Goal: Find contact information: Find contact information

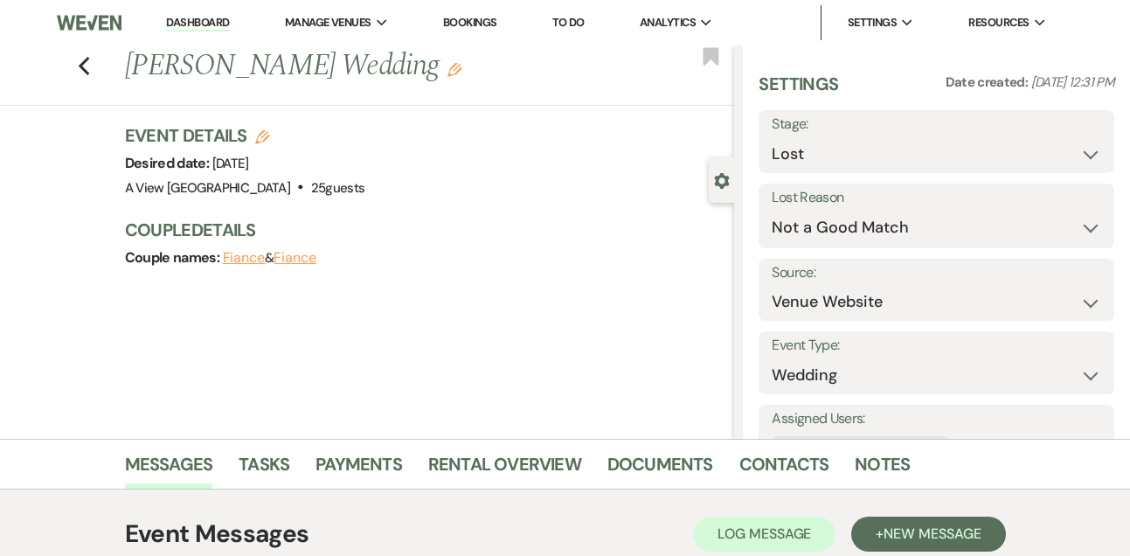
select select "8"
select select "10"
select select "5"
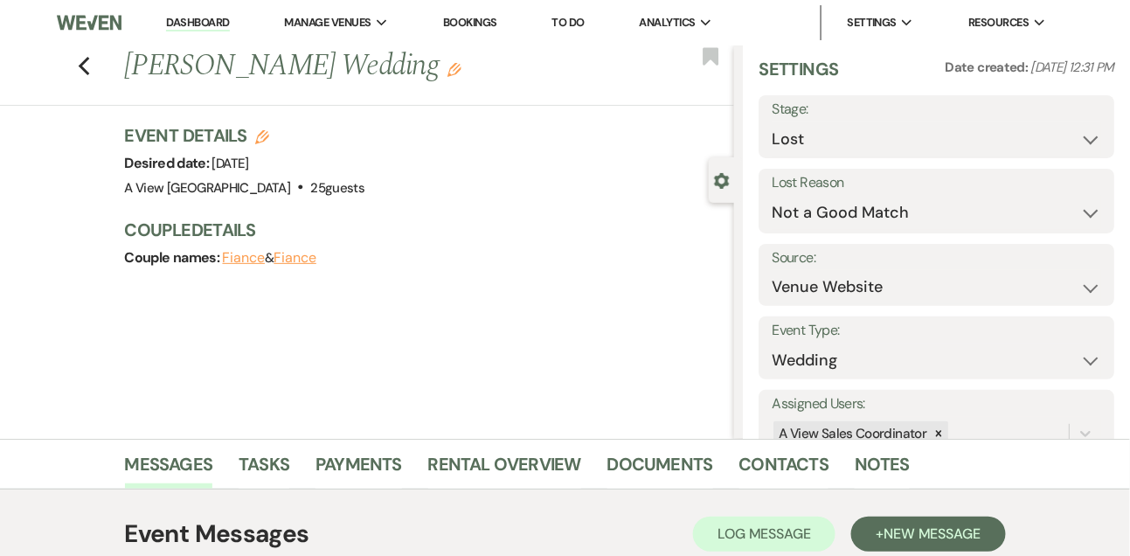
click at [209, 20] on link "Dashboard" at bounding box center [197, 23] width 63 height 17
select select "8"
select select "10"
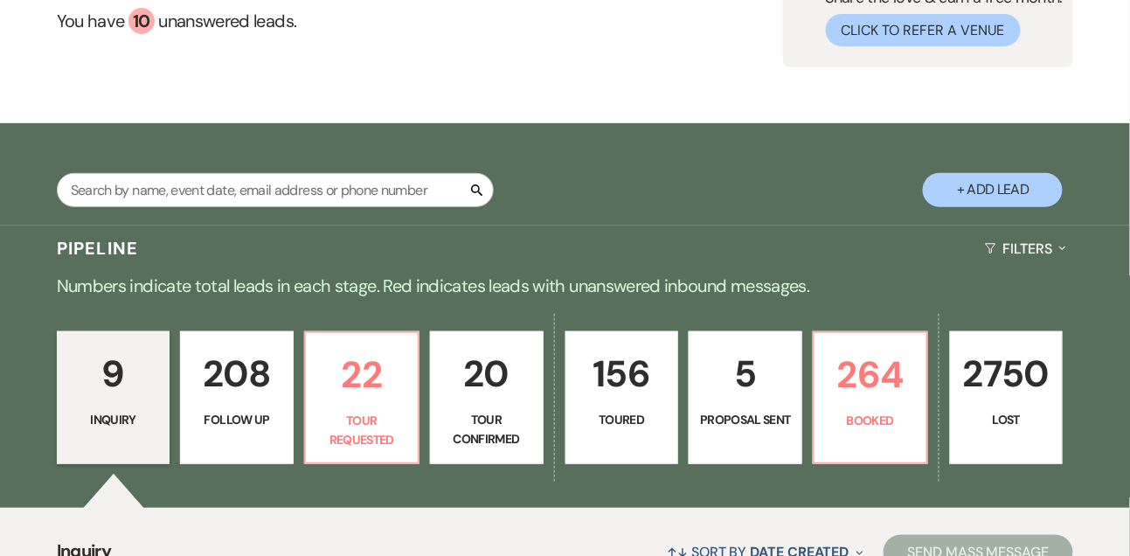
scroll to position [233, 0]
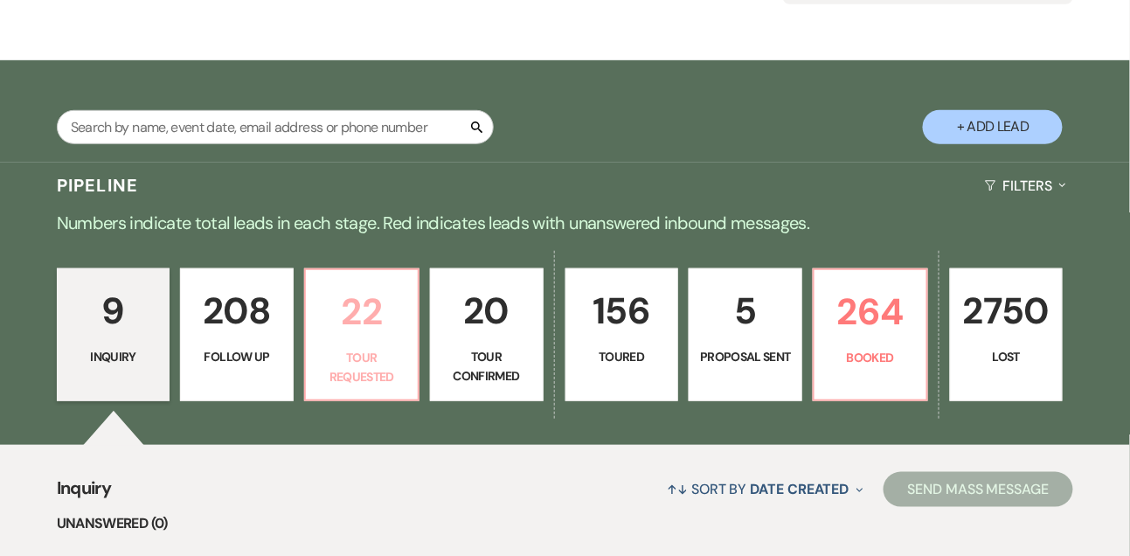
click at [370, 328] on p "22" at bounding box center [361, 311] width 91 height 59
select select "2"
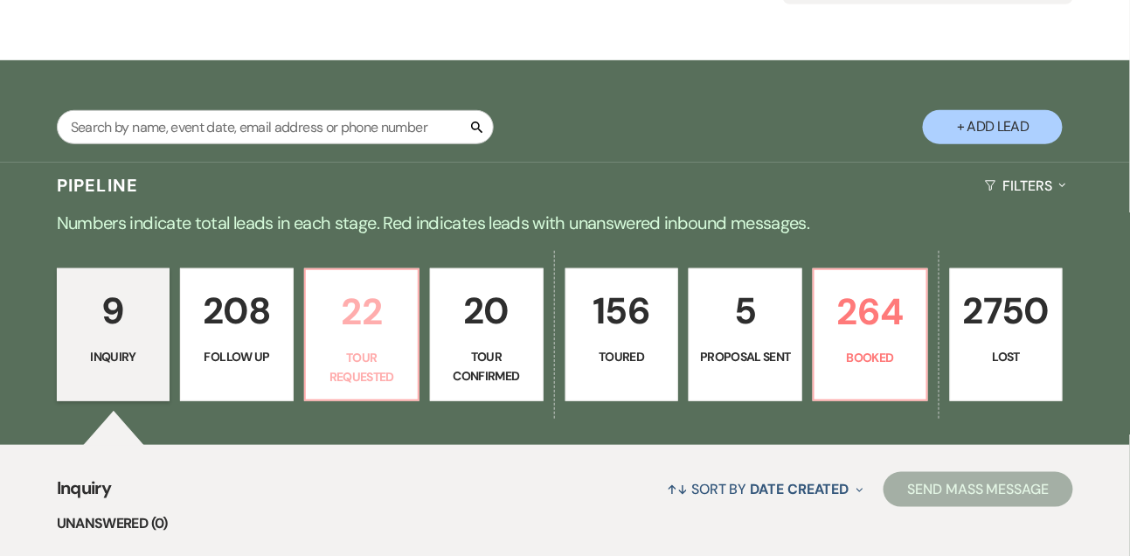
select select "2"
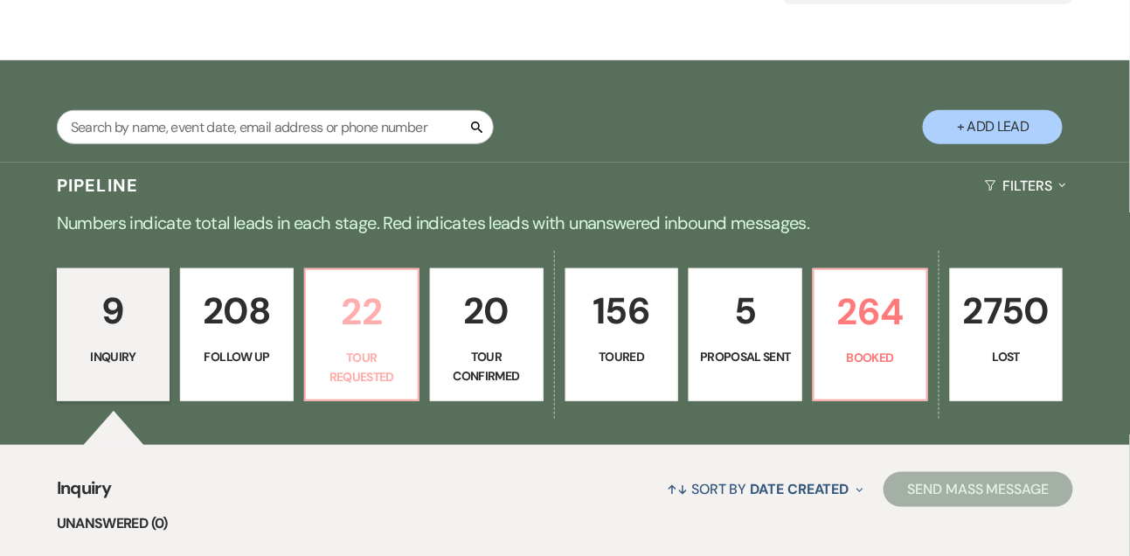
select select "2"
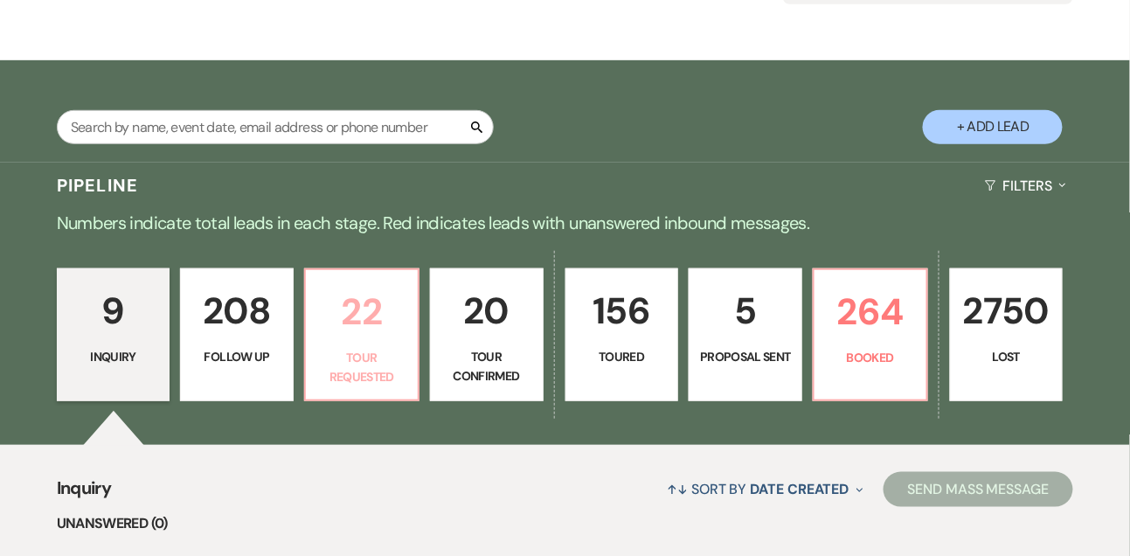
select select "2"
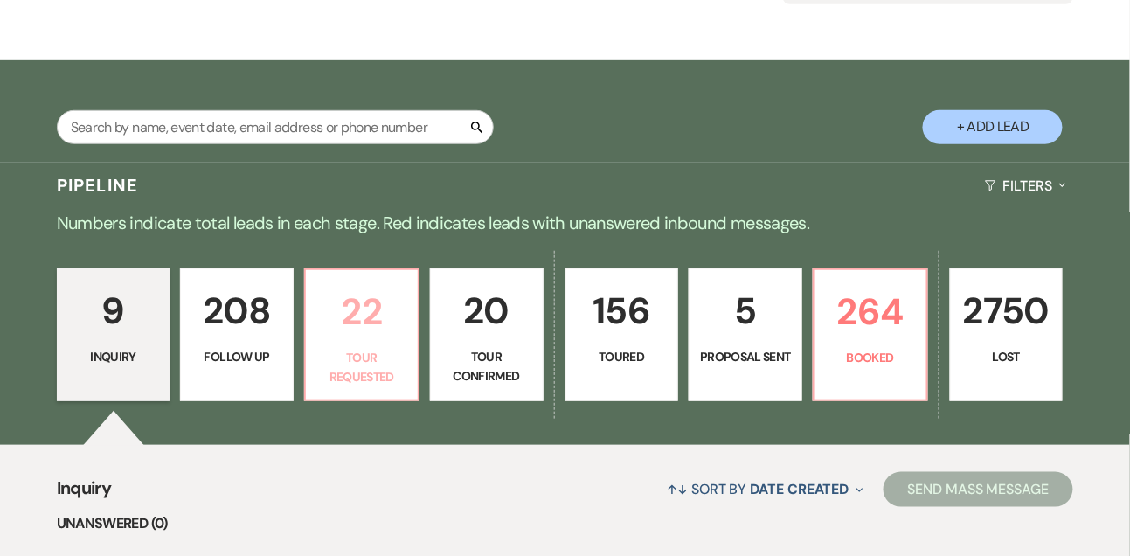
select select "2"
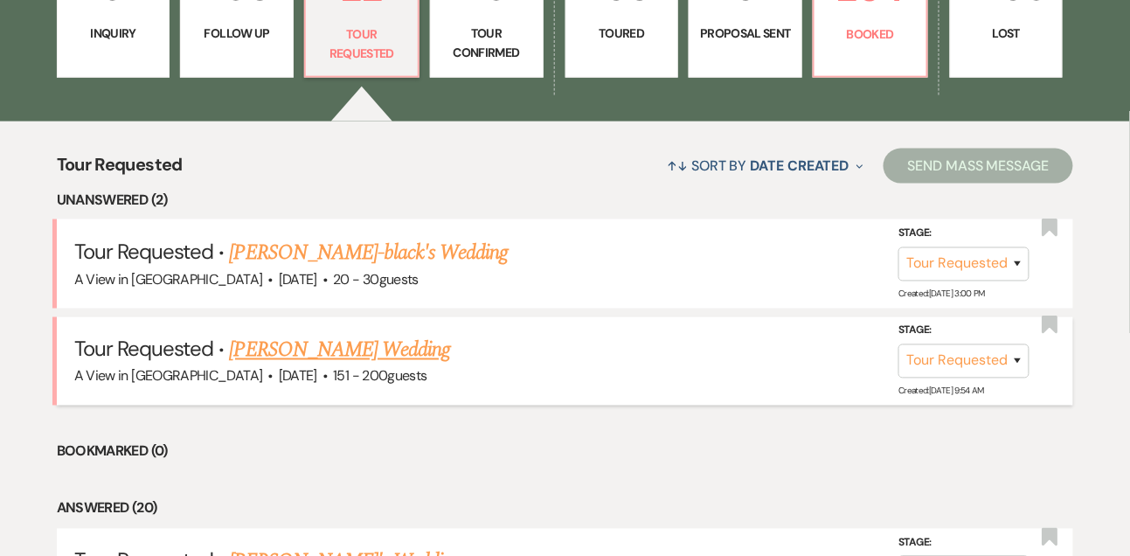
scroll to position [563, 0]
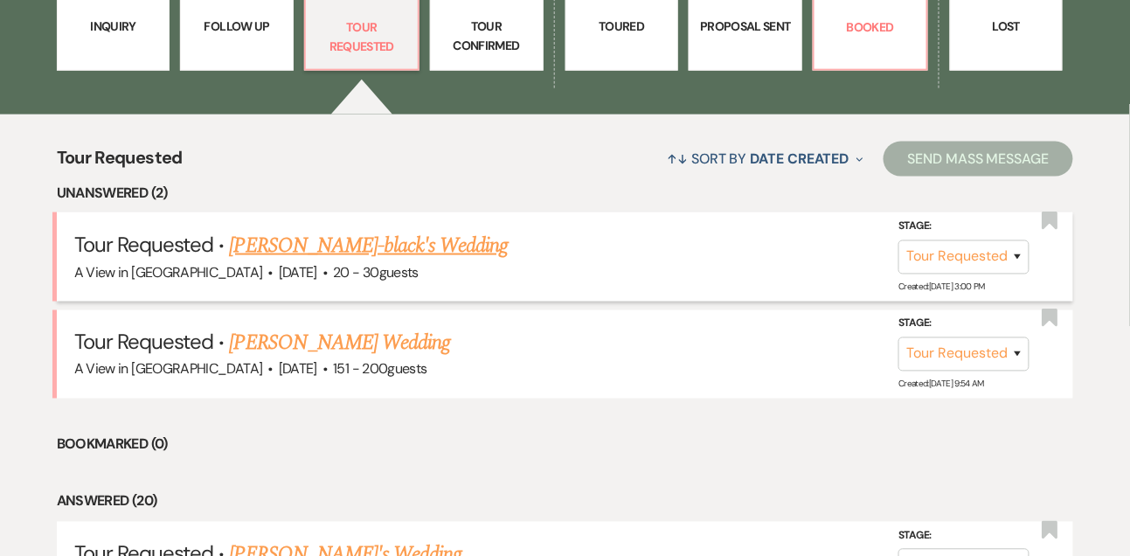
click at [372, 261] on link "[PERSON_NAME]-black's Wedding" at bounding box center [369, 245] width 279 height 31
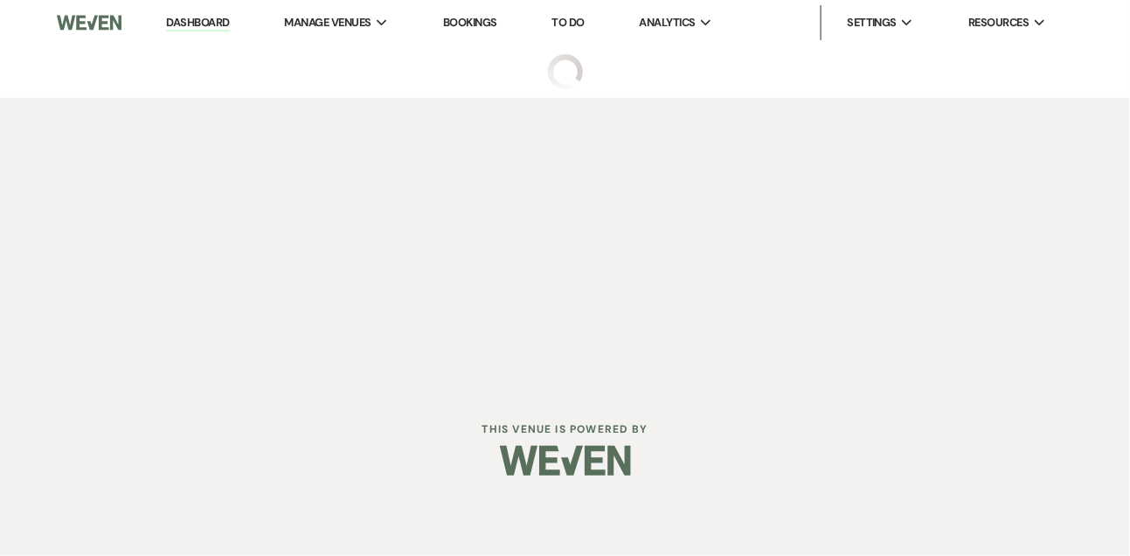
select select "2"
select select "5"
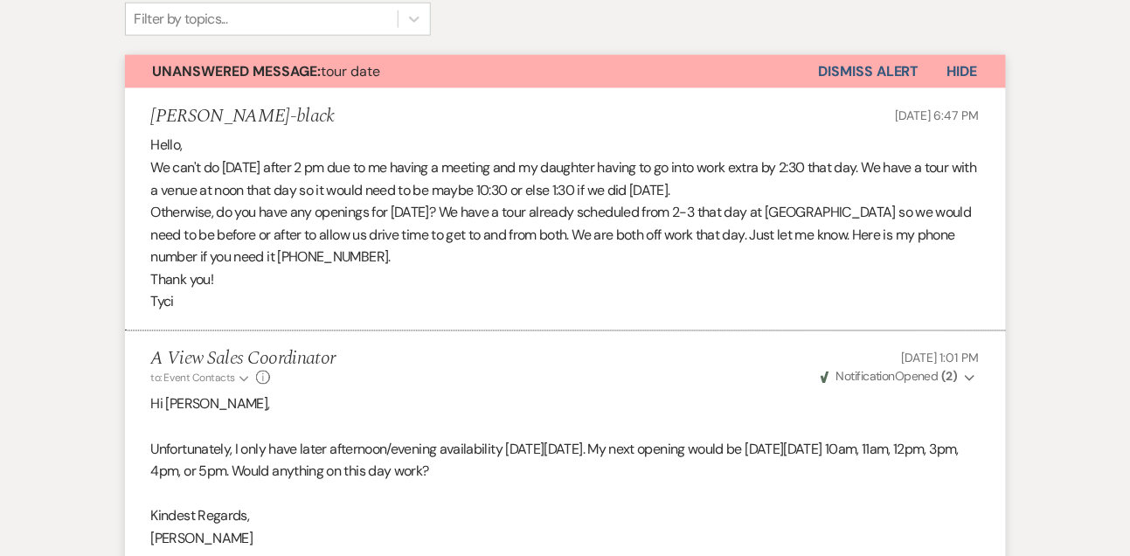
scroll to position [591, 0]
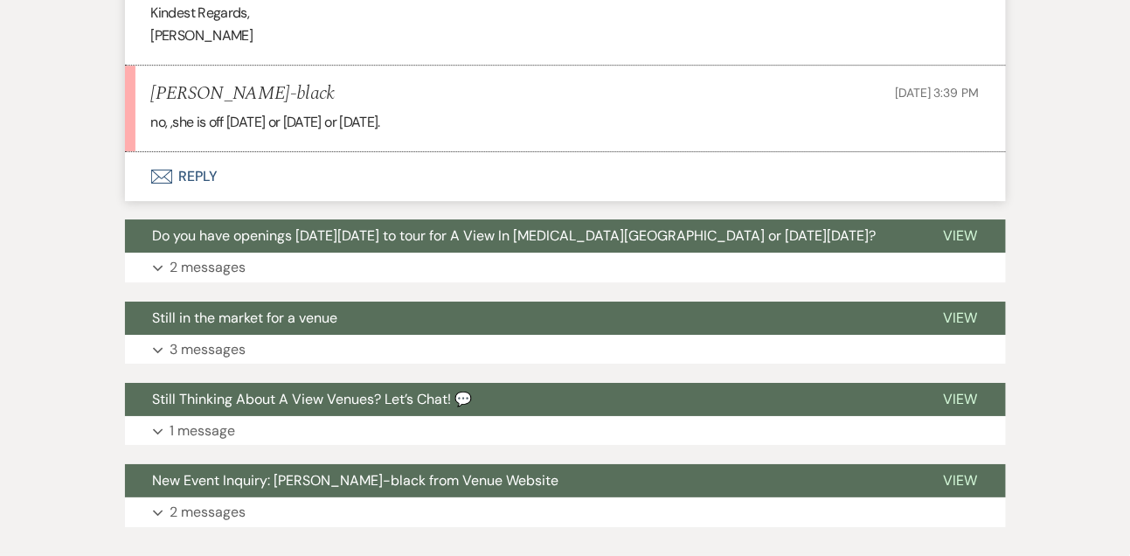
click at [206, 184] on button "Envelope Reply" at bounding box center [565, 176] width 881 height 49
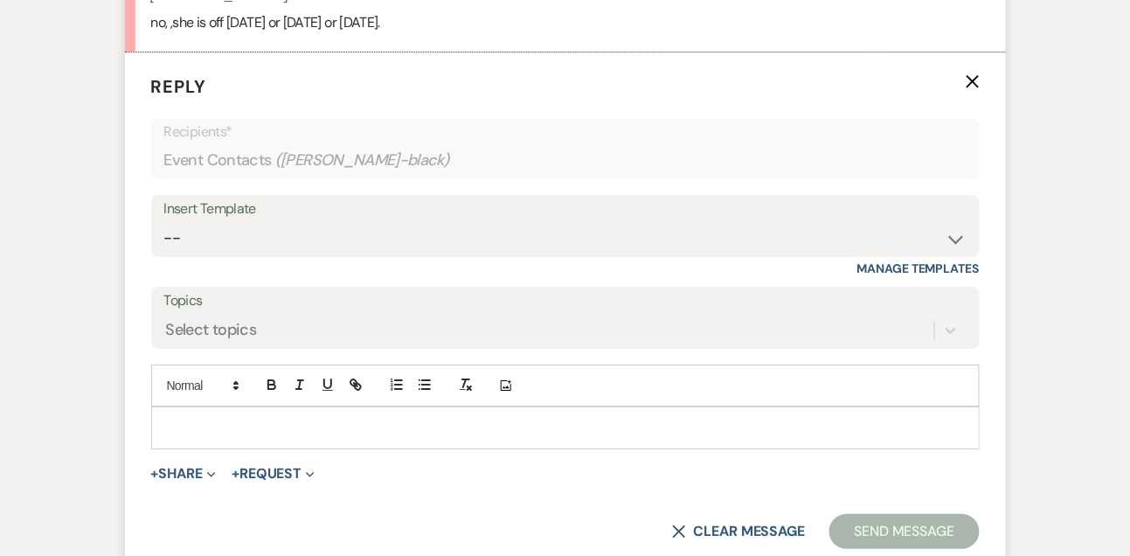
scroll to position [1555, 0]
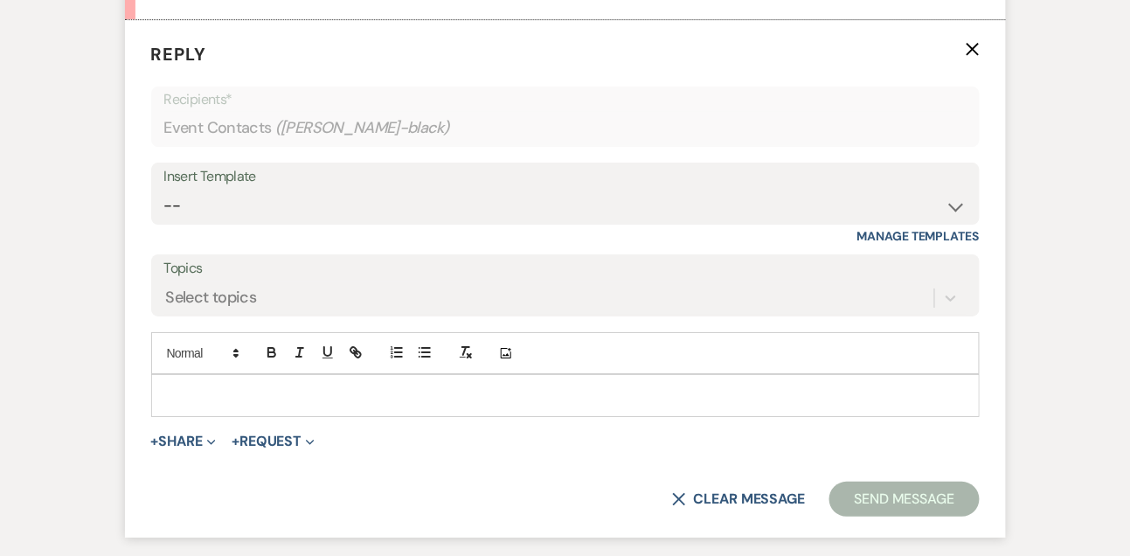
click at [225, 398] on p at bounding box center [565, 394] width 801 height 19
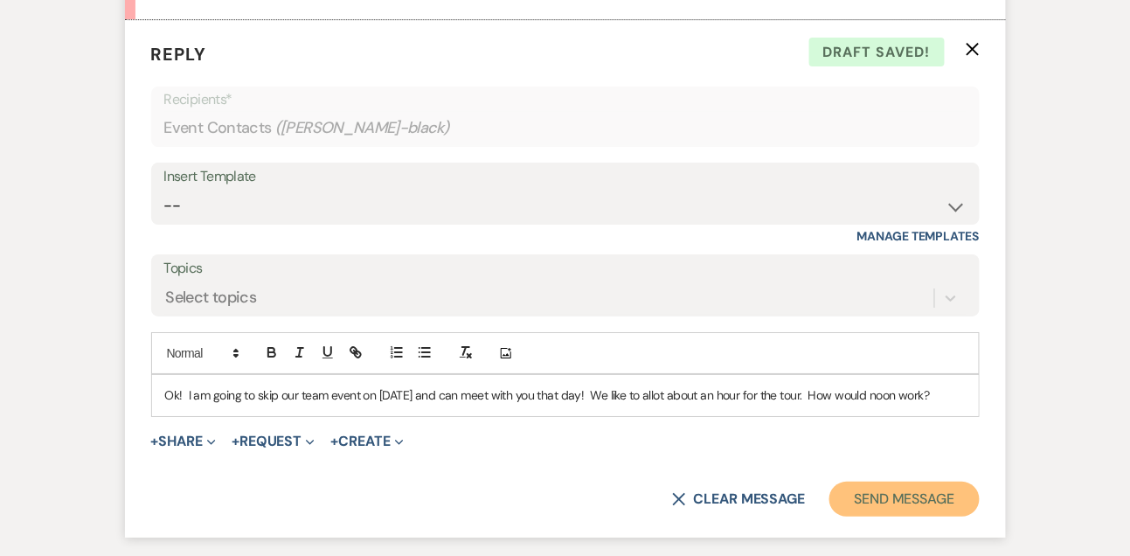
click at [889, 482] on button "Send Message" at bounding box center [903, 499] width 149 height 35
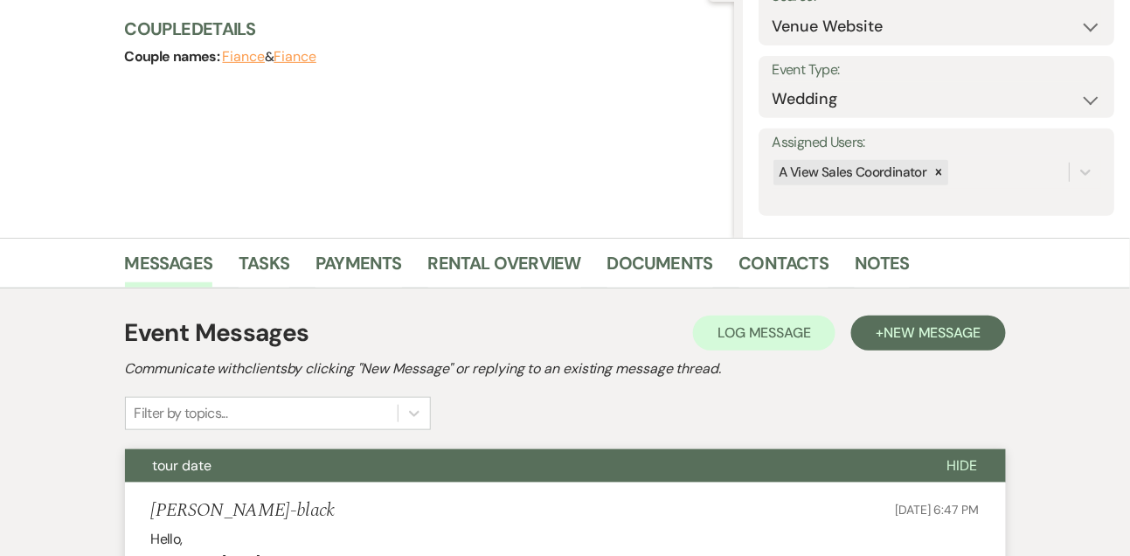
scroll to position [0, 0]
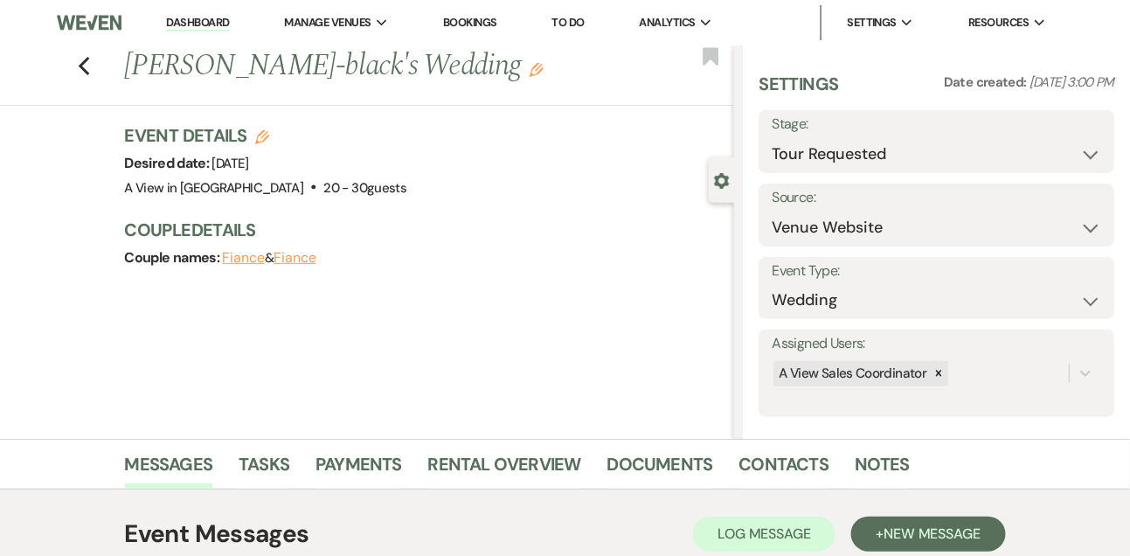
click at [194, 14] on li "Dashboard" at bounding box center [197, 22] width 80 height 35
click at [191, 23] on link "Dashboard" at bounding box center [197, 23] width 63 height 17
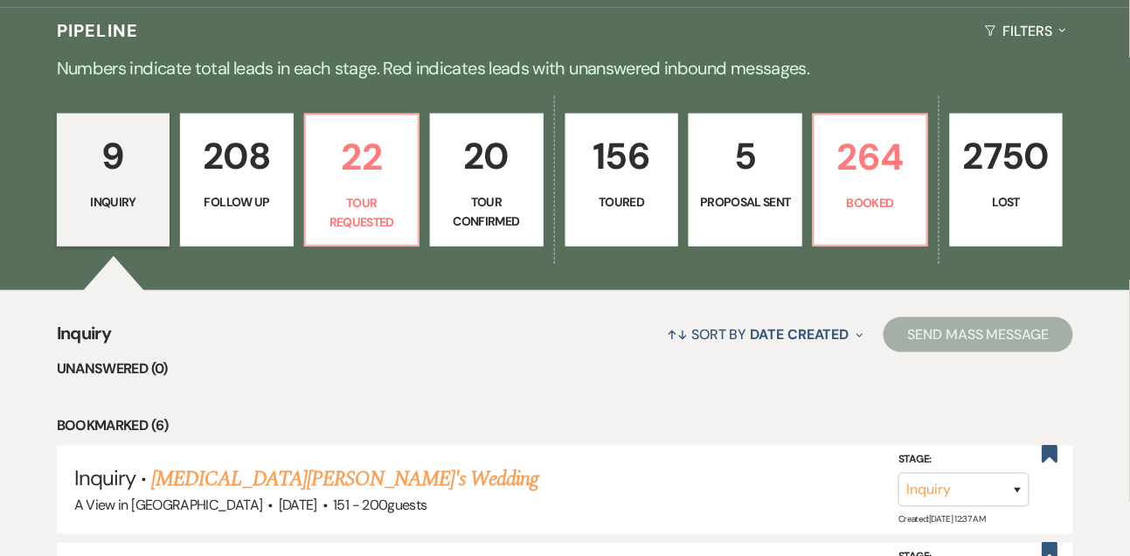
scroll to position [391, 0]
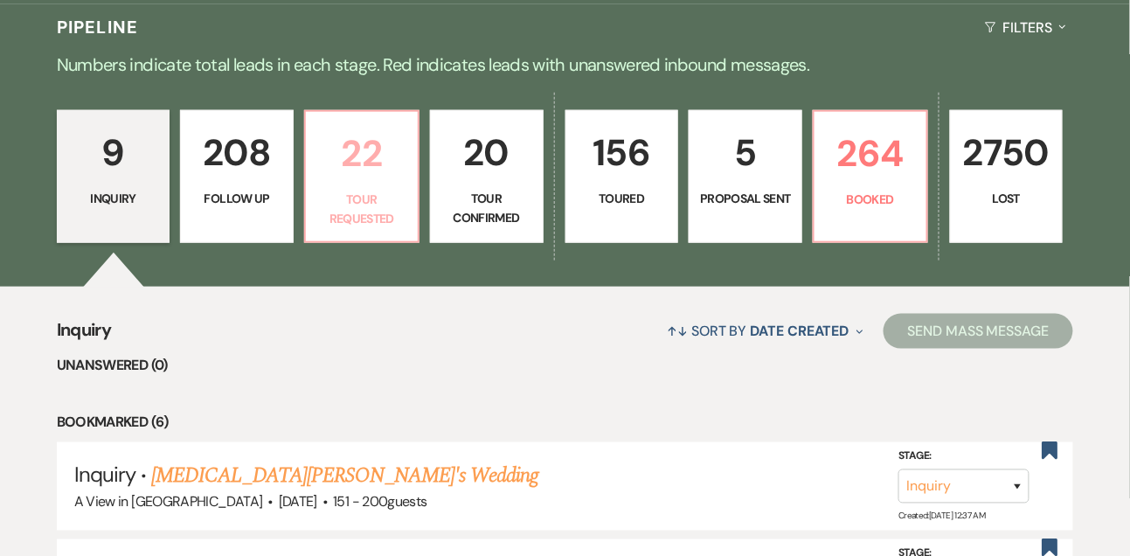
click at [364, 173] on p "22" at bounding box center [361, 153] width 91 height 59
select select "2"
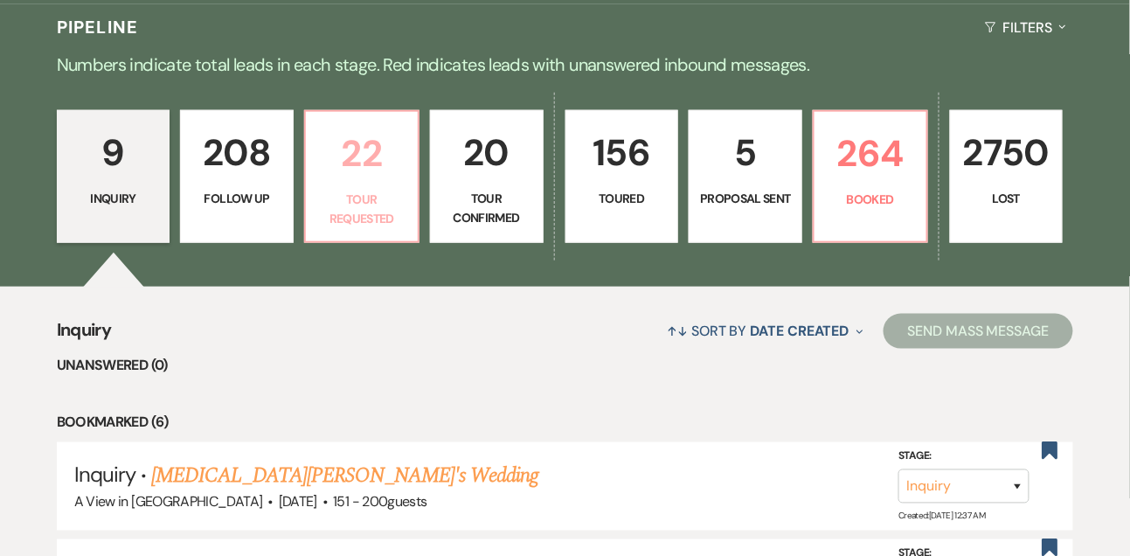
select select "2"
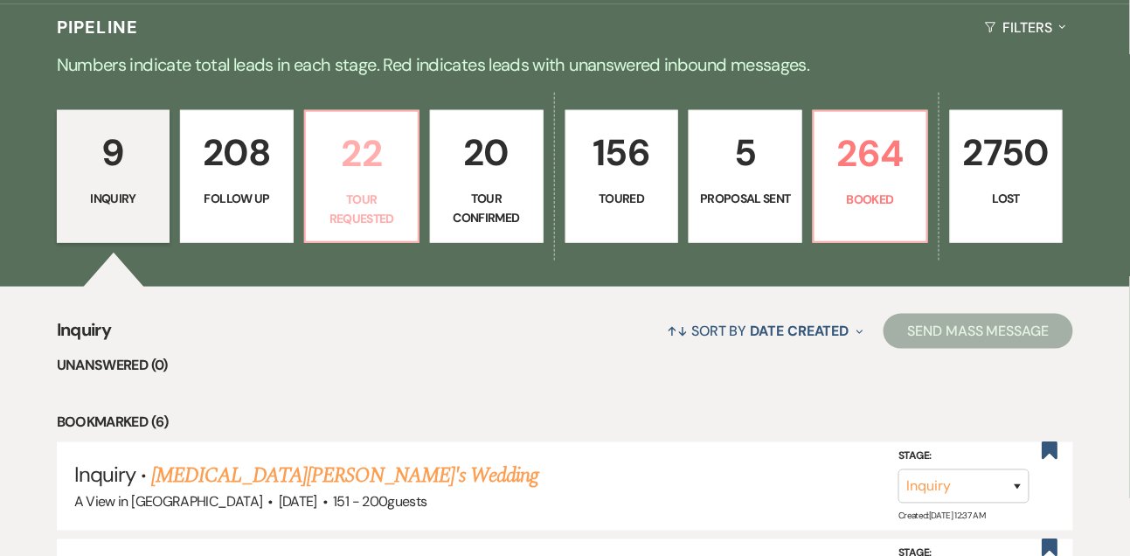
select select "2"
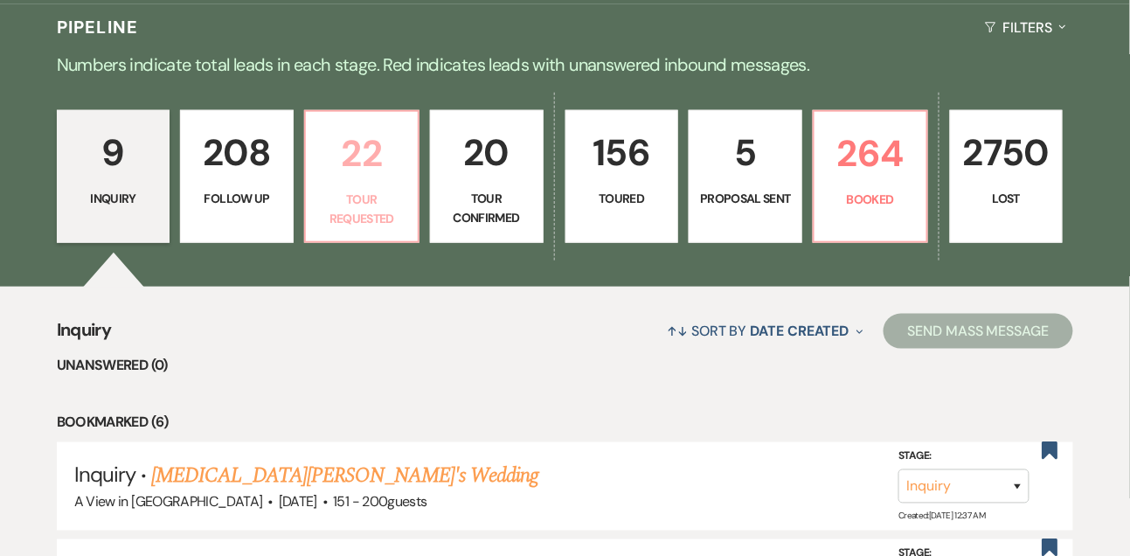
select select "2"
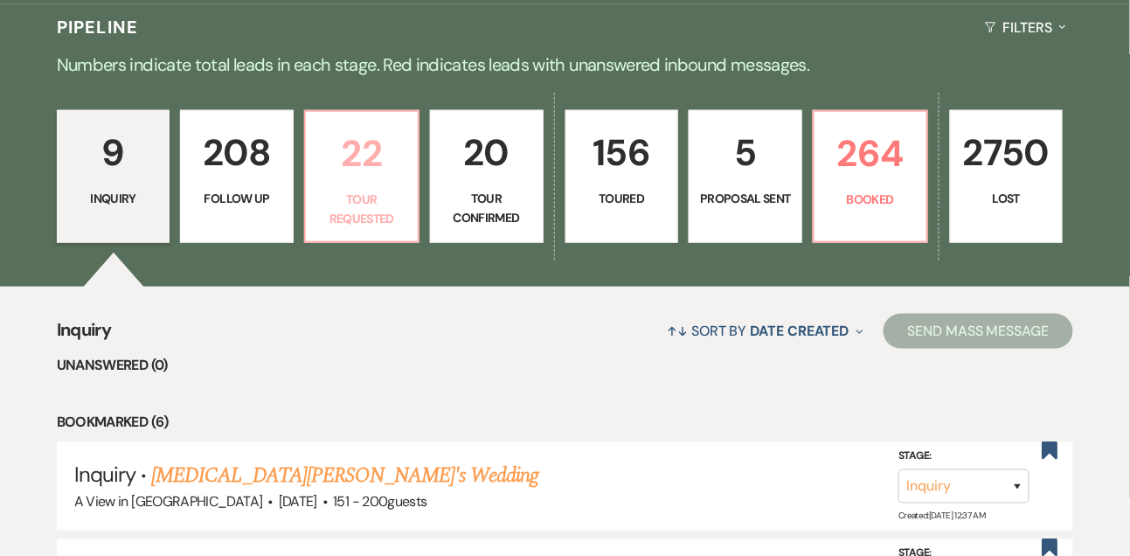
select select "2"
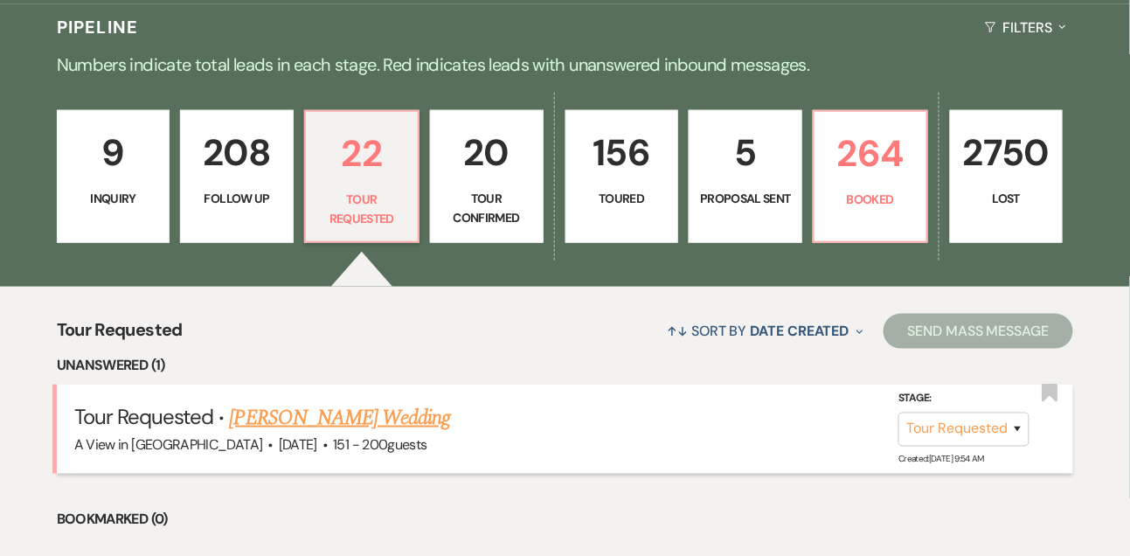
click at [297, 434] on link "[PERSON_NAME] Wedding" at bounding box center [340, 417] width 221 height 31
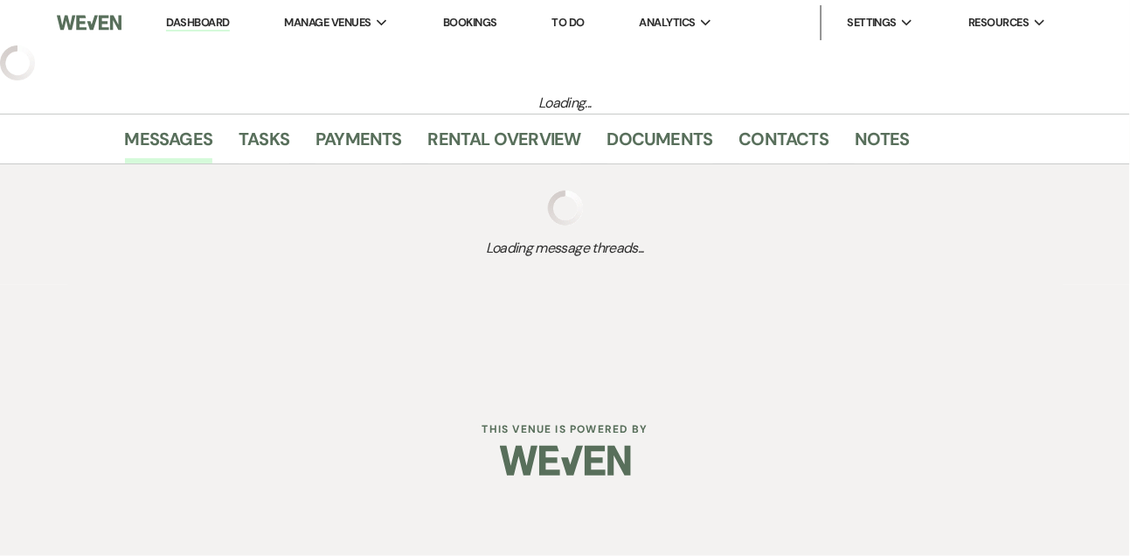
select select "2"
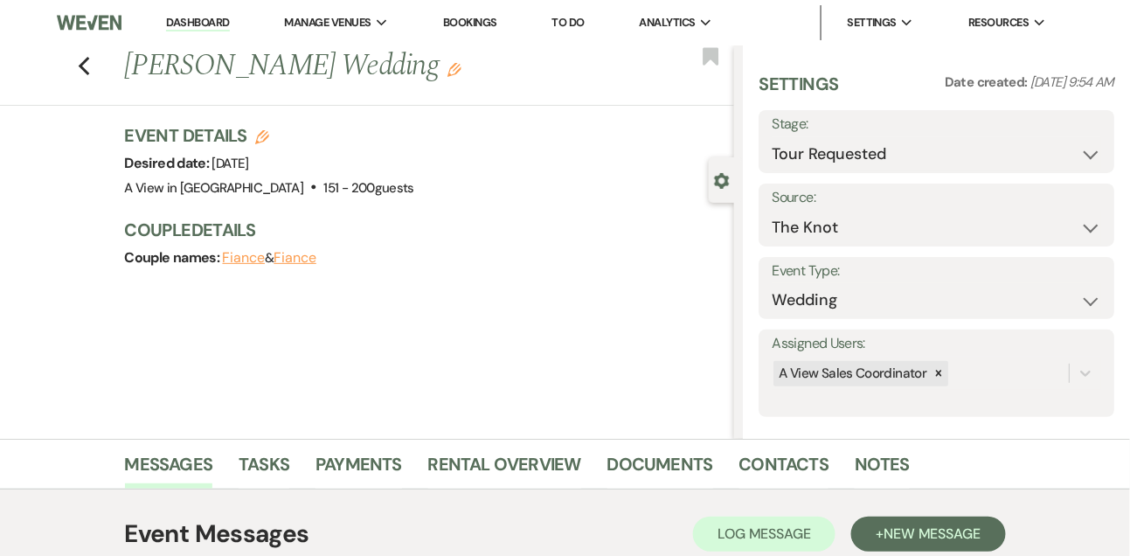
click at [205, 14] on li "Dashboard" at bounding box center [197, 22] width 80 height 35
click at [201, 24] on link "Dashboard" at bounding box center [197, 23] width 63 height 17
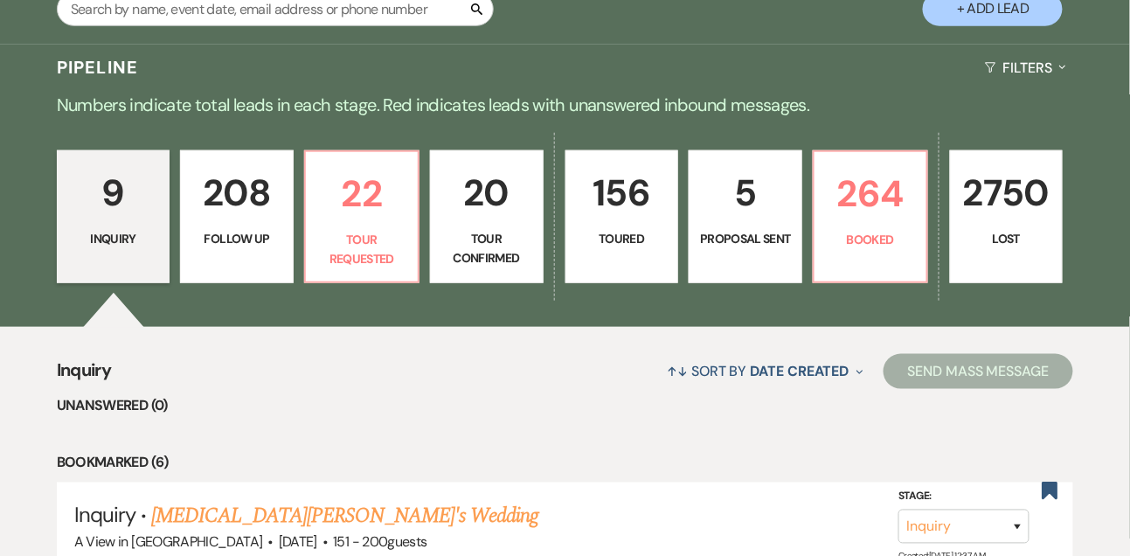
scroll to position [474, 0]
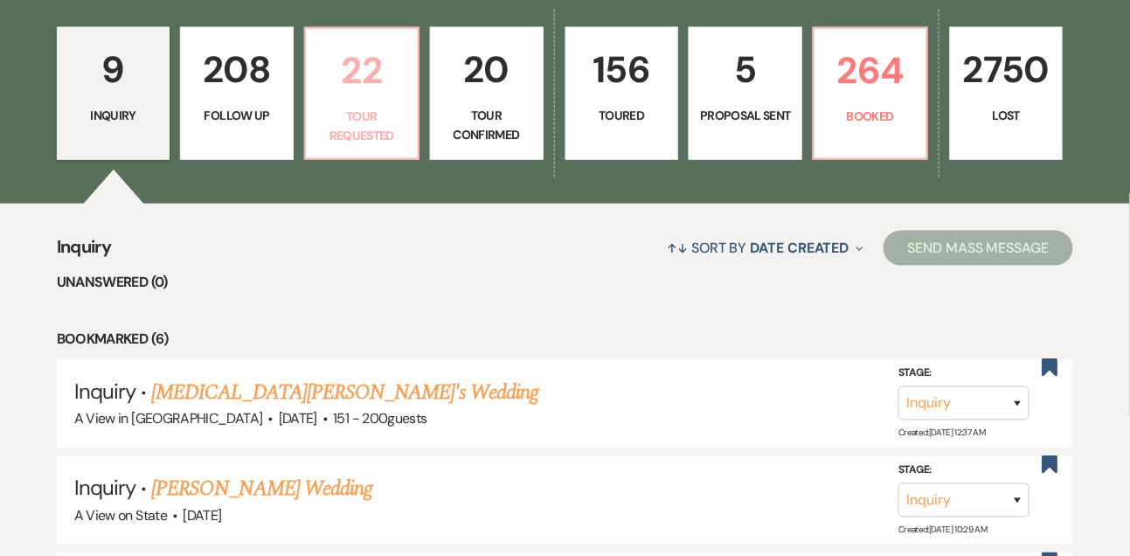
click at [351, 129] on p "Tour Requested" at bounding box center [361, 126] width 91 height 39
select select "2"
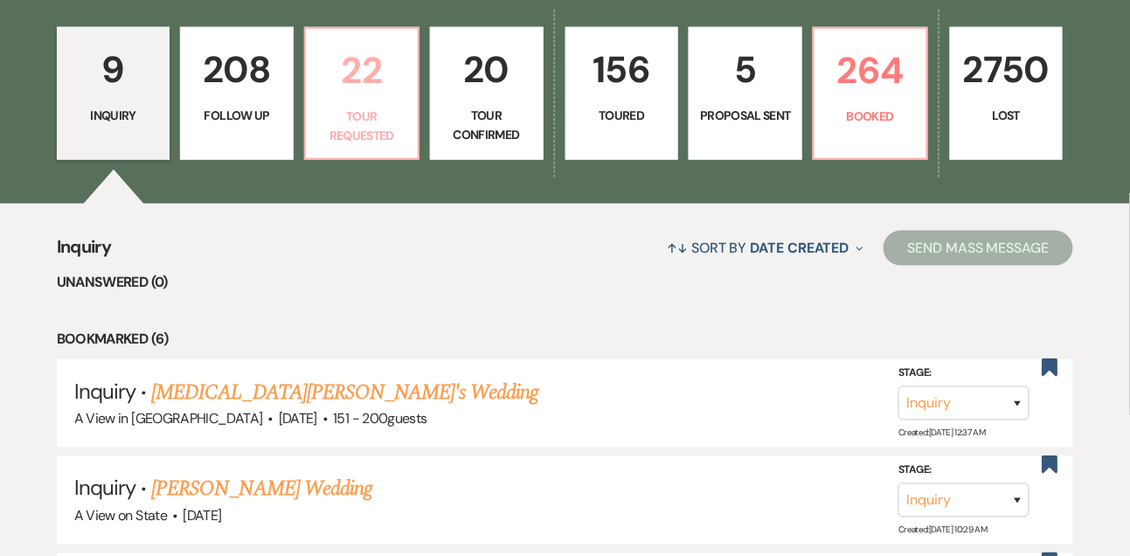
select select "2"
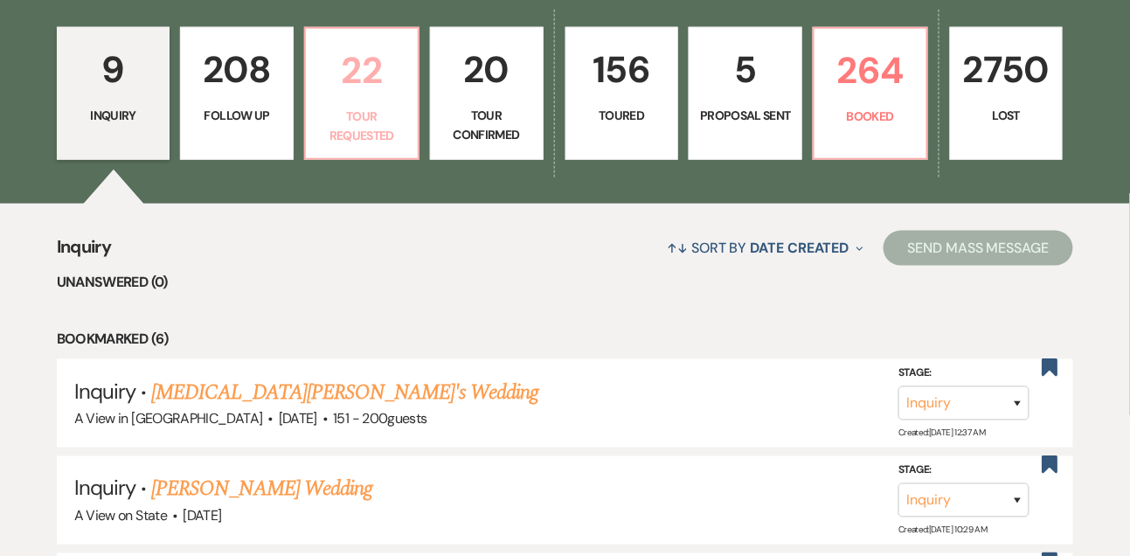
select select "2"
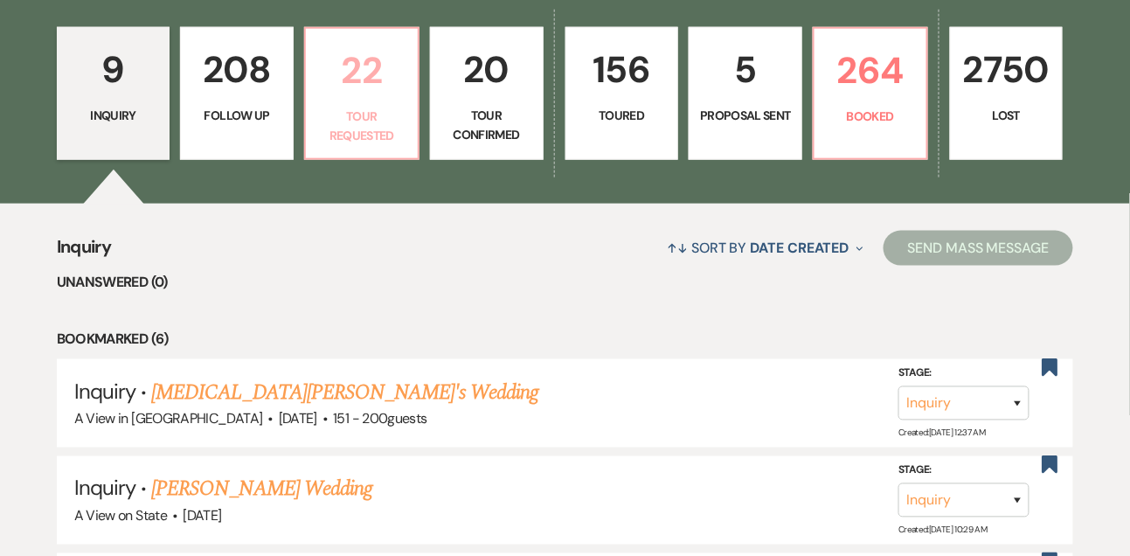
select select "2"
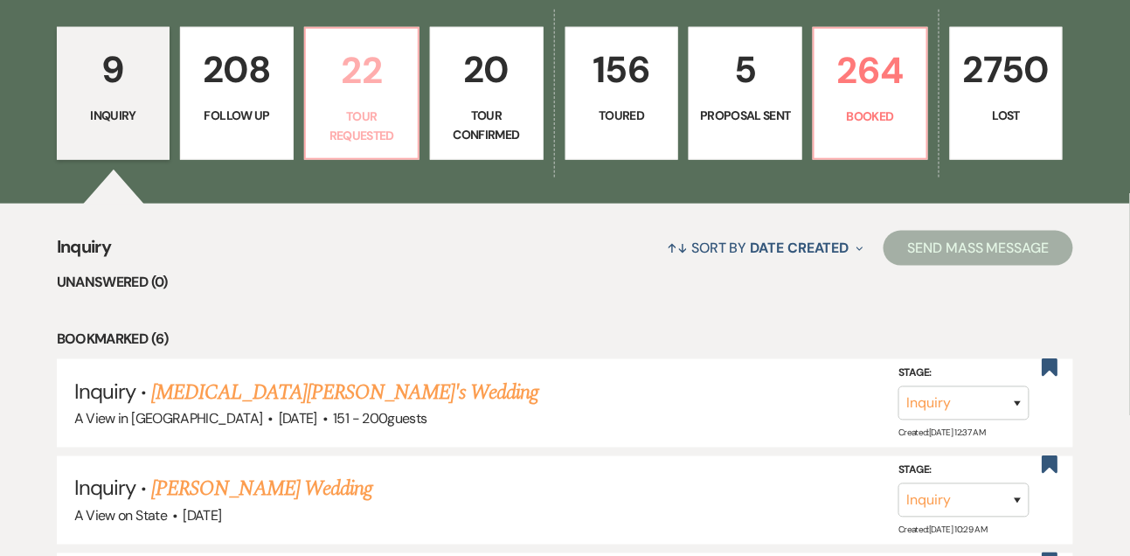
select select "2"
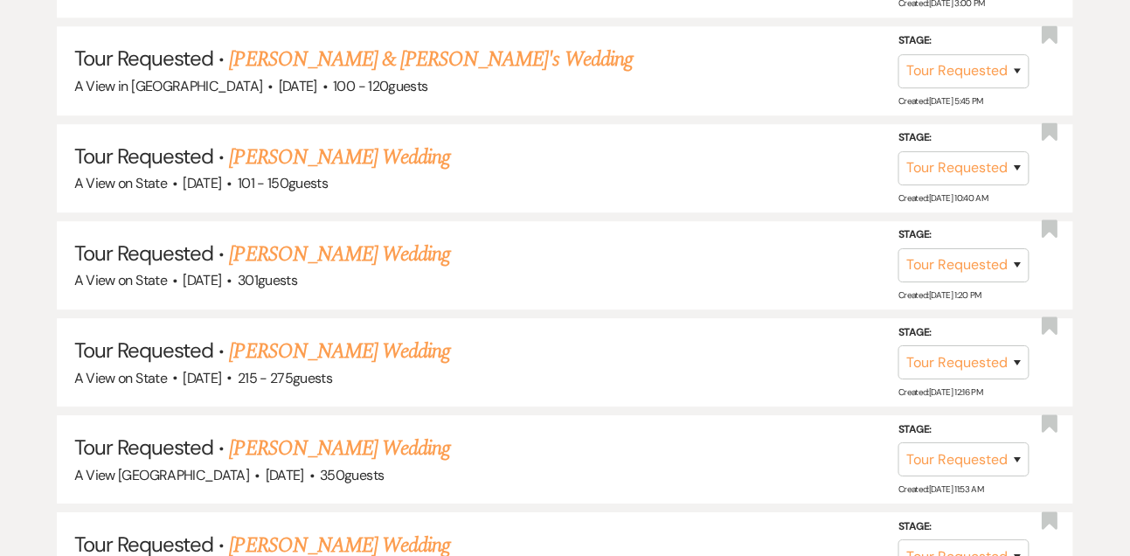
scroll to position [885, 0]
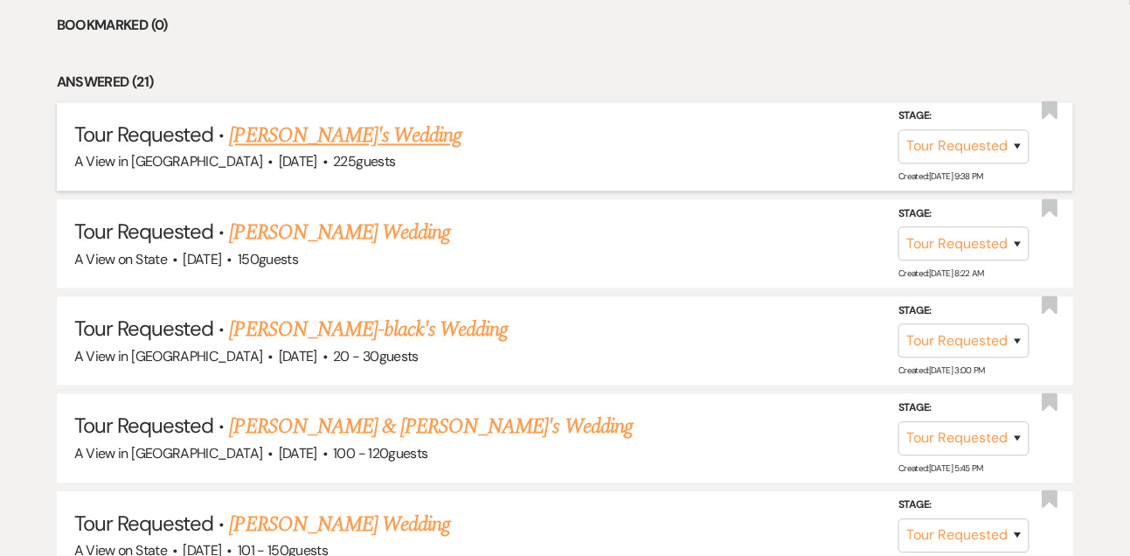
click at [340, 149] on link "[PERSON_NAME]'s Wedding" at bounding box center [346, 136] width 233 height 31
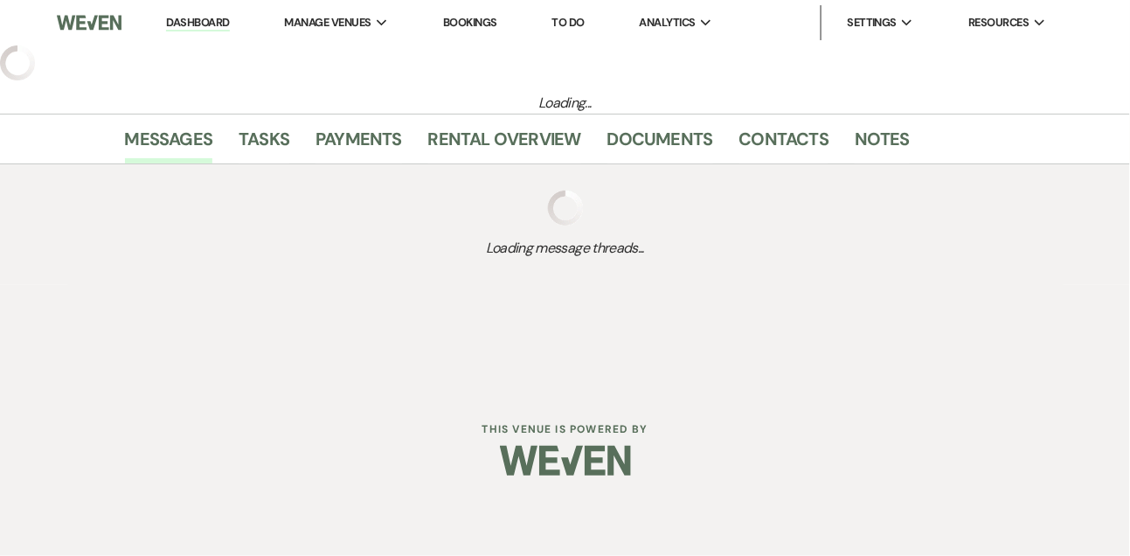
select select "2"
select select "5"
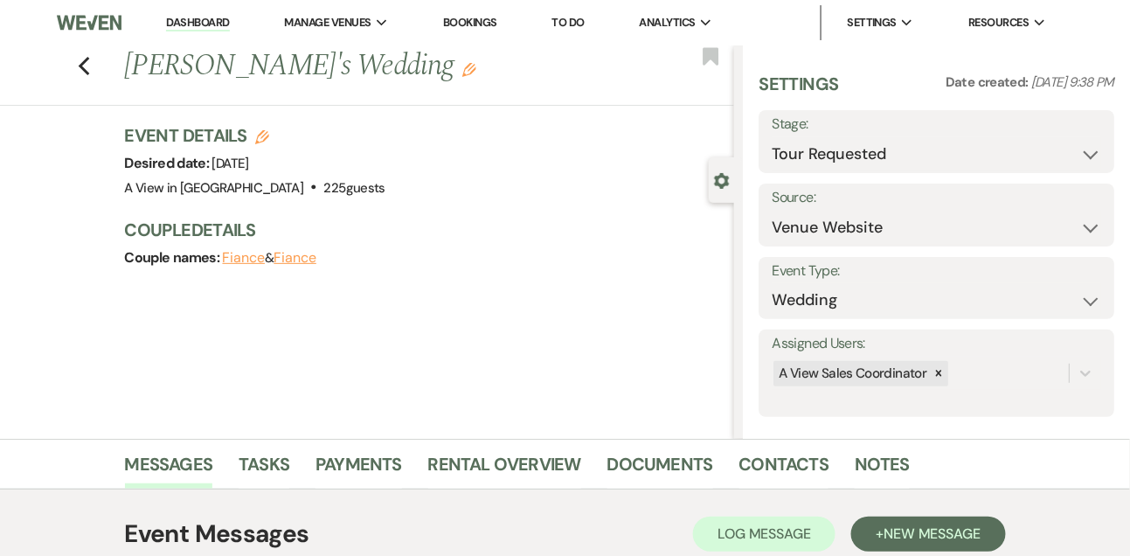
scroll to position [295, 0]
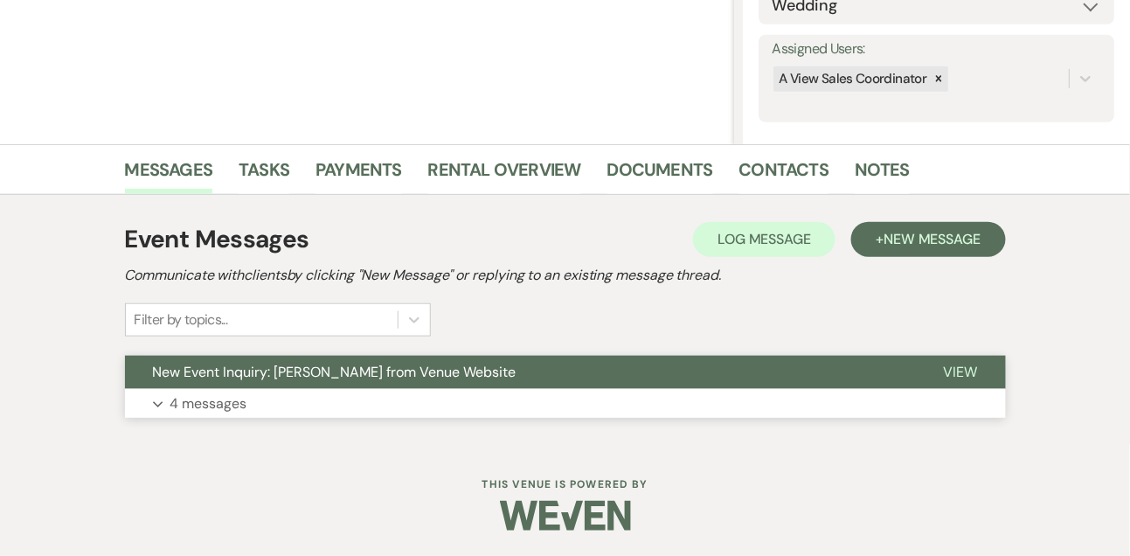
click at [184, 401] on p "4 messages" at bounding box center [208, 403] width 77 height 23
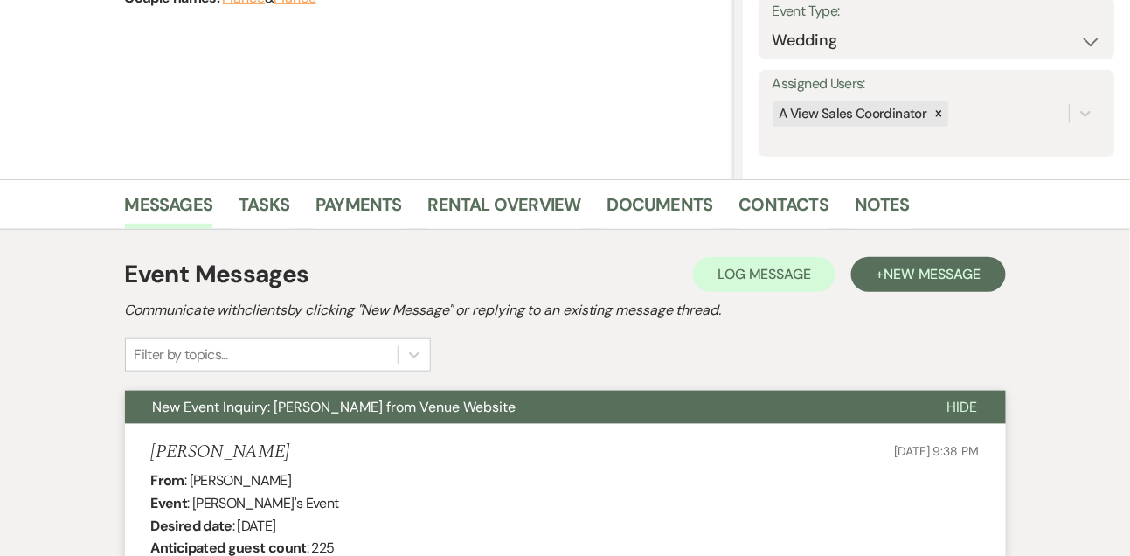
scroll to position [0, 0]
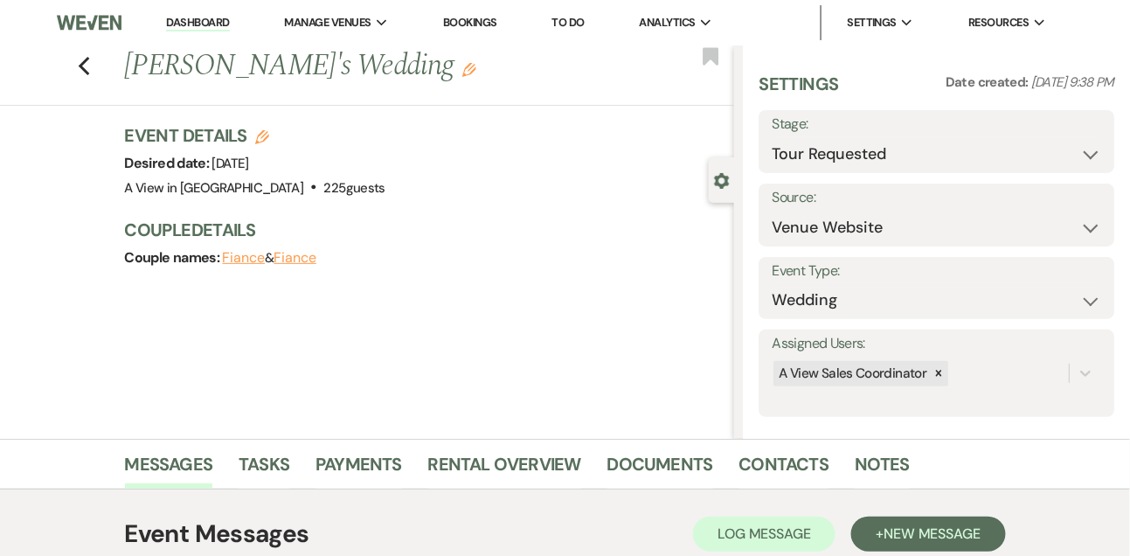
click at [198, 23] on link "Dashboard" at bounding box center [197, 23] width 63 height 17
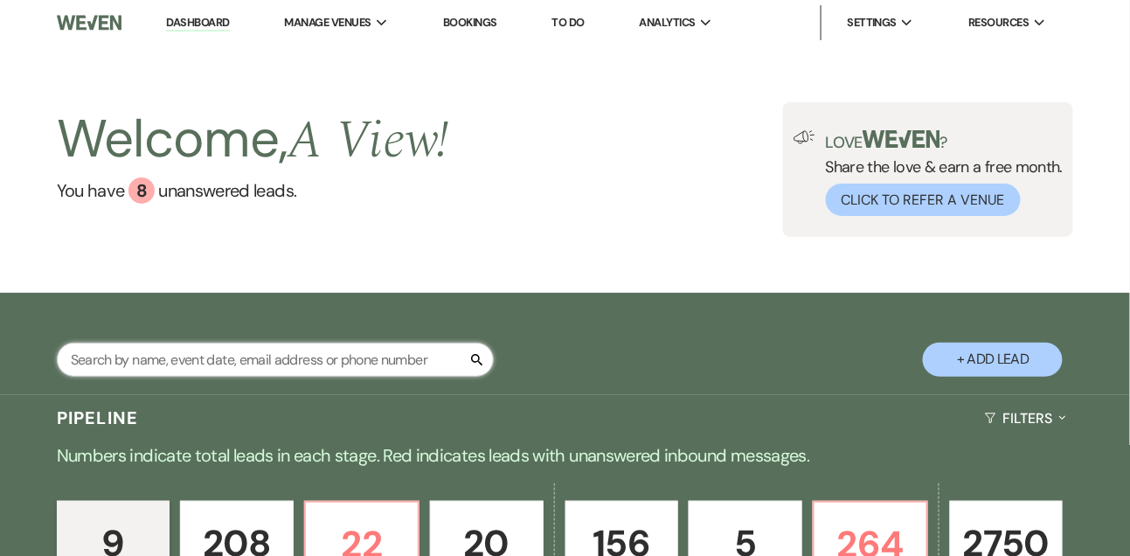
click at [167, 371] on input "text" at bounding box center [275, 360] width 437 height 34
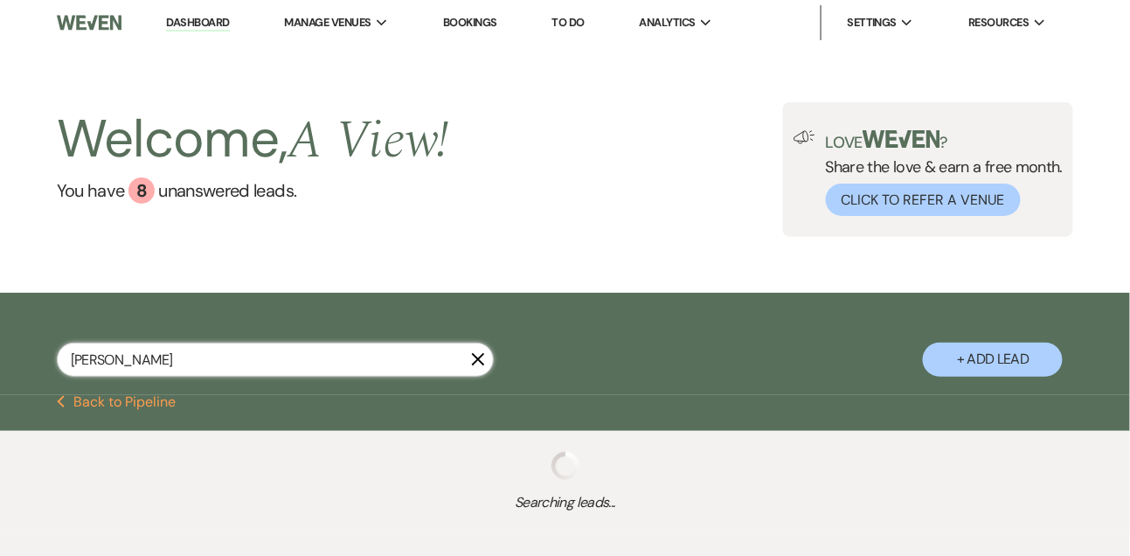
type input "[PERSON_NAME]"
select select "8"
select select "4"
select select "5"
select select "8"
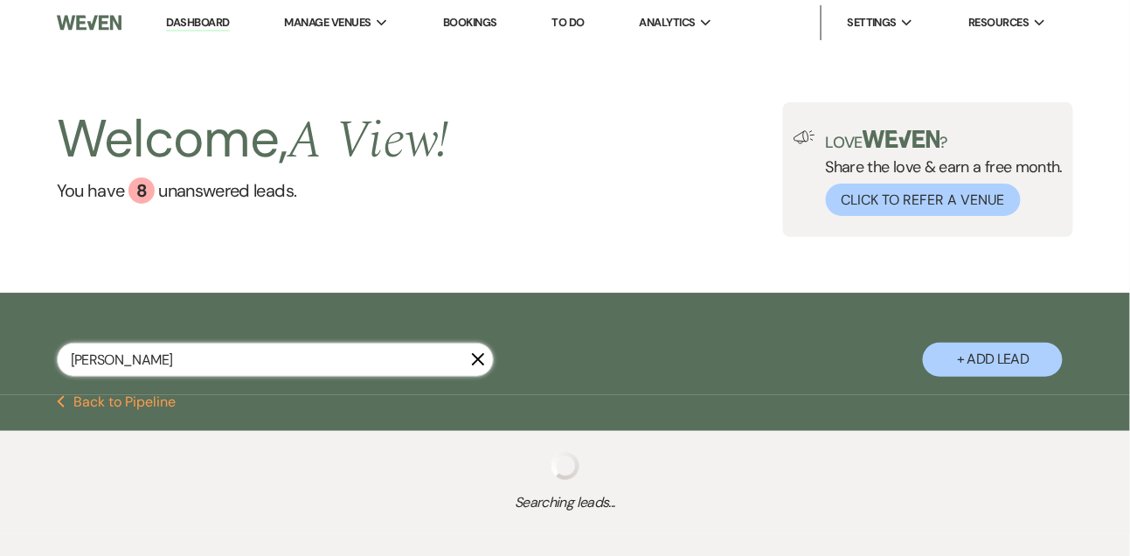
select select "4"
select select "8"
select select "4"
select select "8"
select select "4"
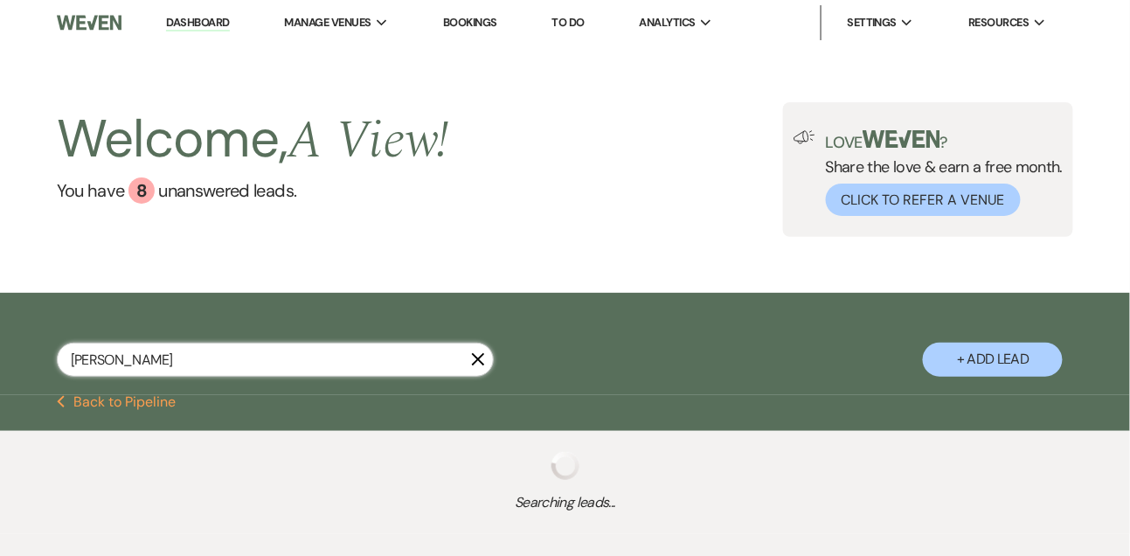
select select "8"
select select "4"
select select "9"
select select "4"
select select "8"
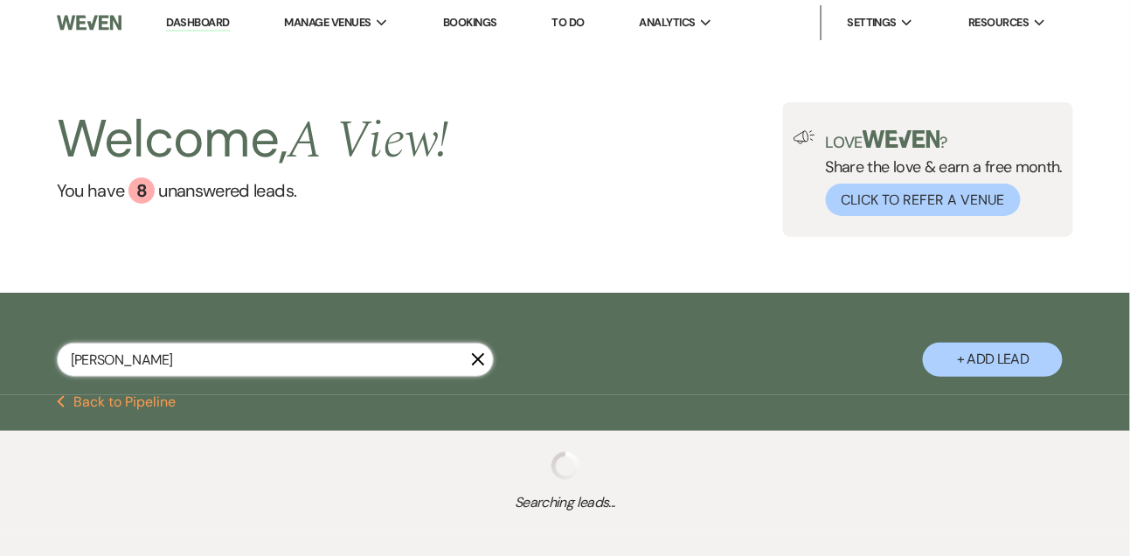
select select "3"
select select "8"
select select "3"
select select "8"
select select "4"
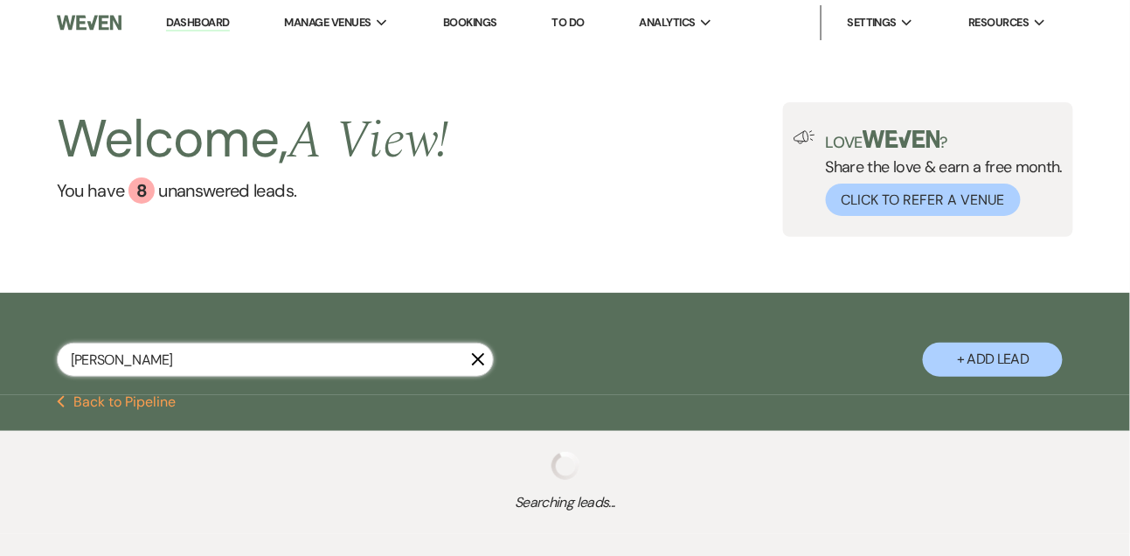
select select "8"
select select "4"
select select "8"
select select "10"
select select "8"
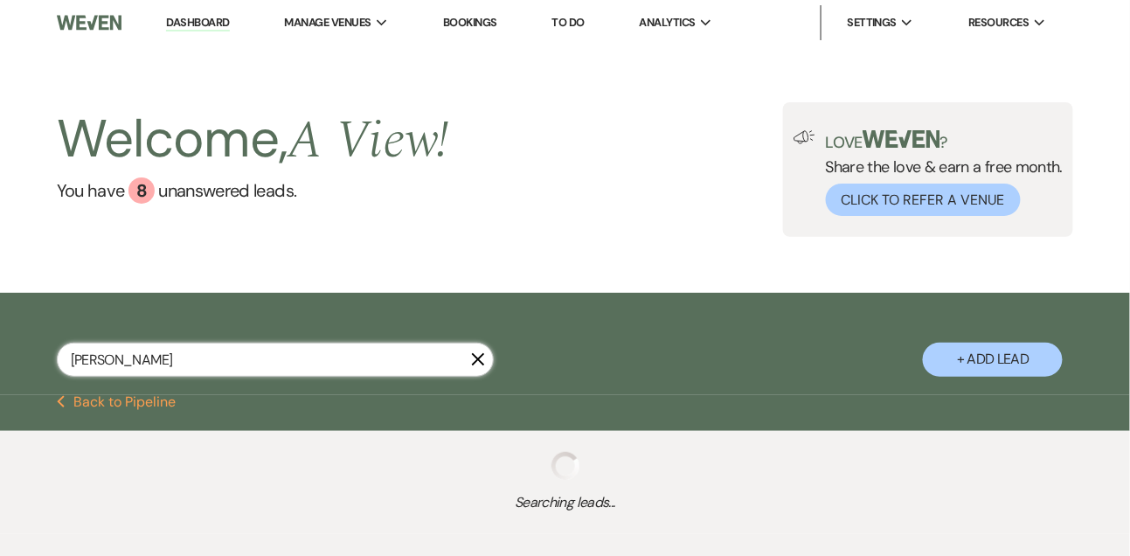
select select "4"
select select "8"
select select "5"
select select "8"
select select "4"
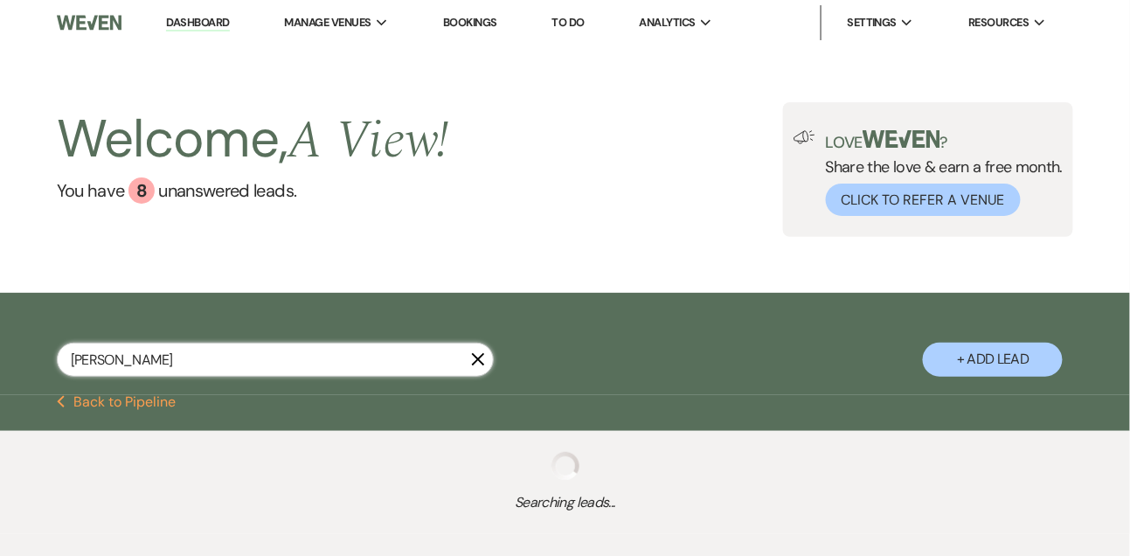
select select "8"
select select "7"
select select "8"
select select "5"
select select "8"
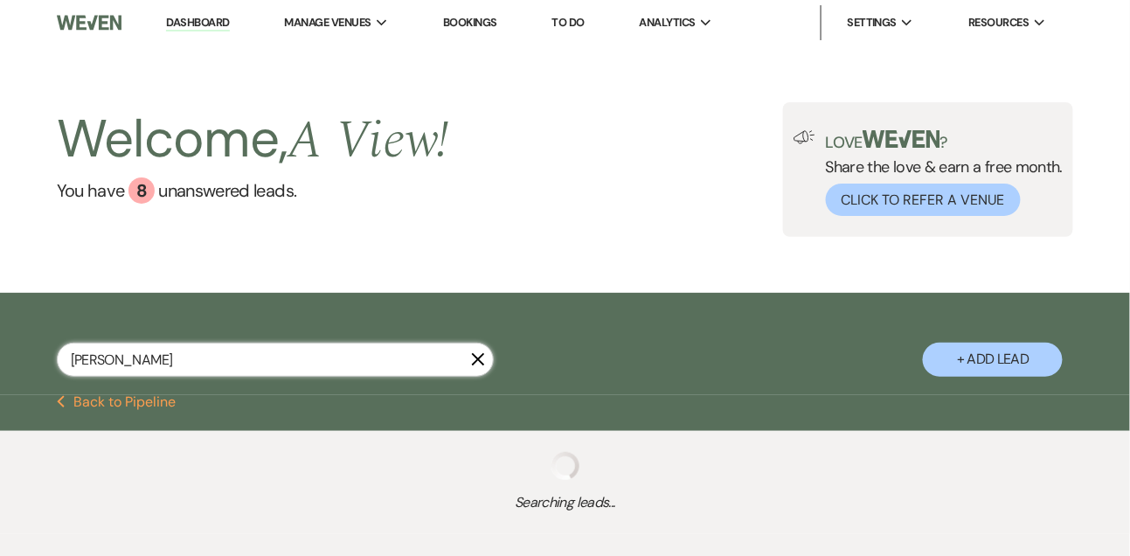
select select "5"
select select "8"
select select "5"
select select "8"
select select "7"
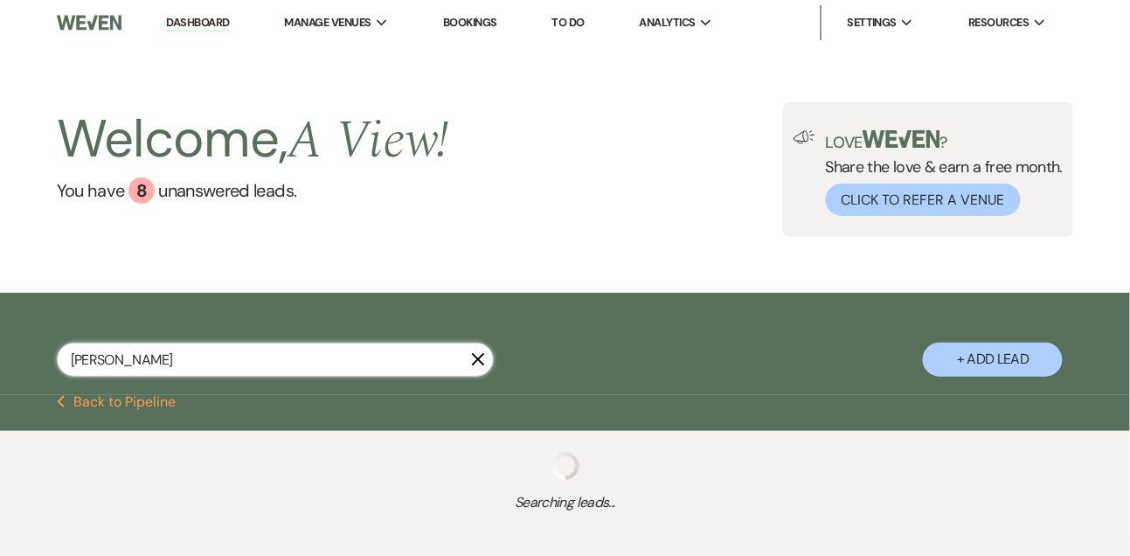
select select "8"
select select "4"
select select "8"
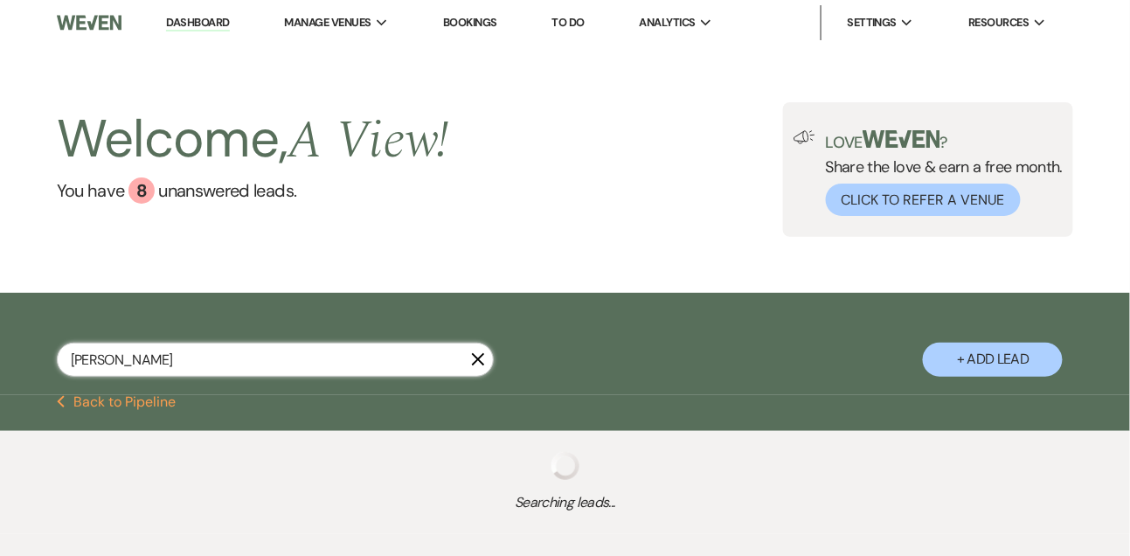
select select "8"
select select "4"
select select "8"
select select "4"
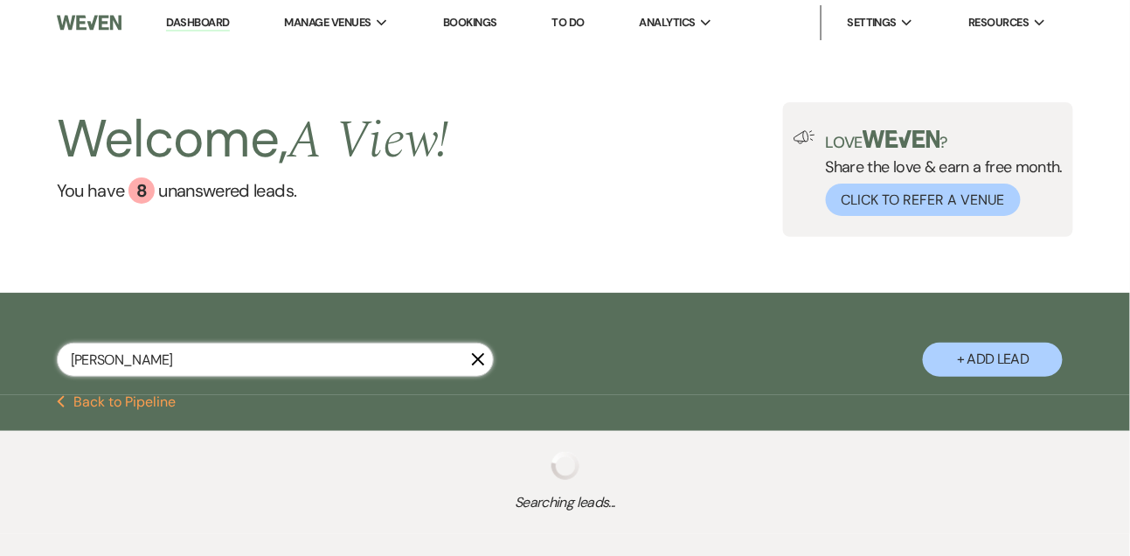
select select "8"
select select "4"
select select "8"
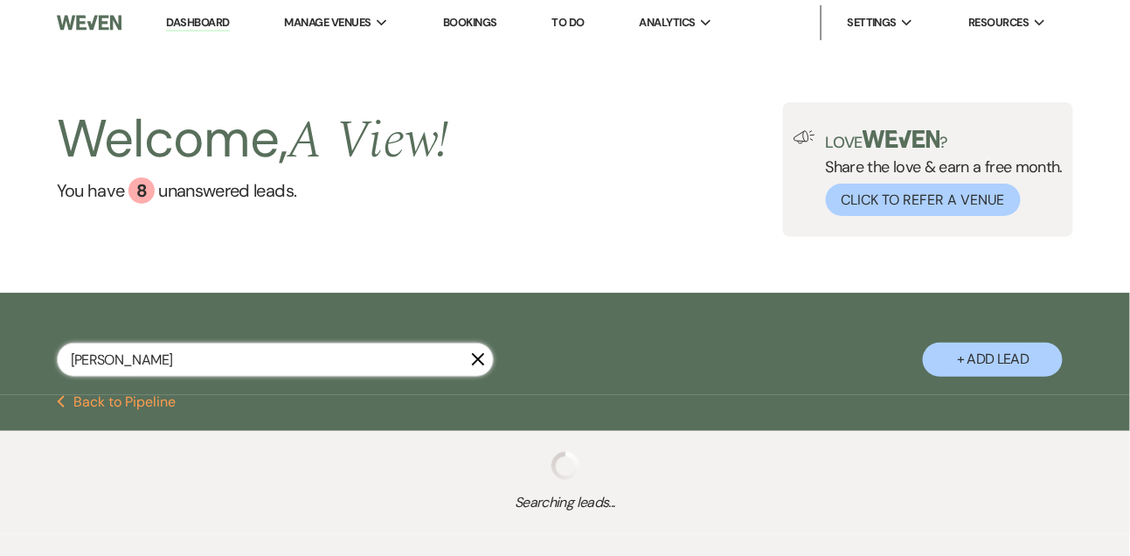
select select "8"
select select "4"
select select "8"
select select "4"
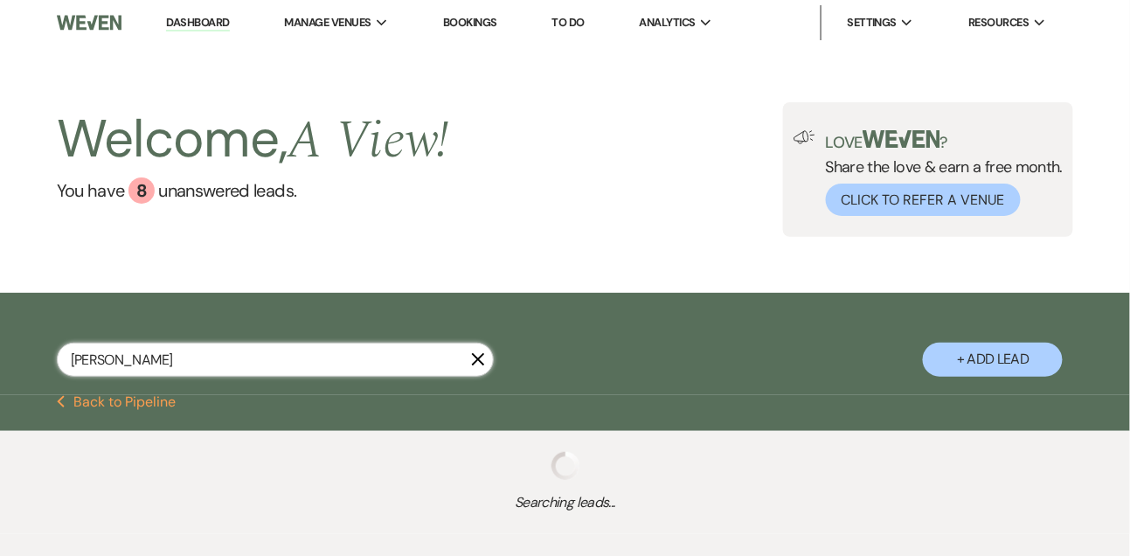
select select "8"
select select "4"
select select "8"
select select "4"
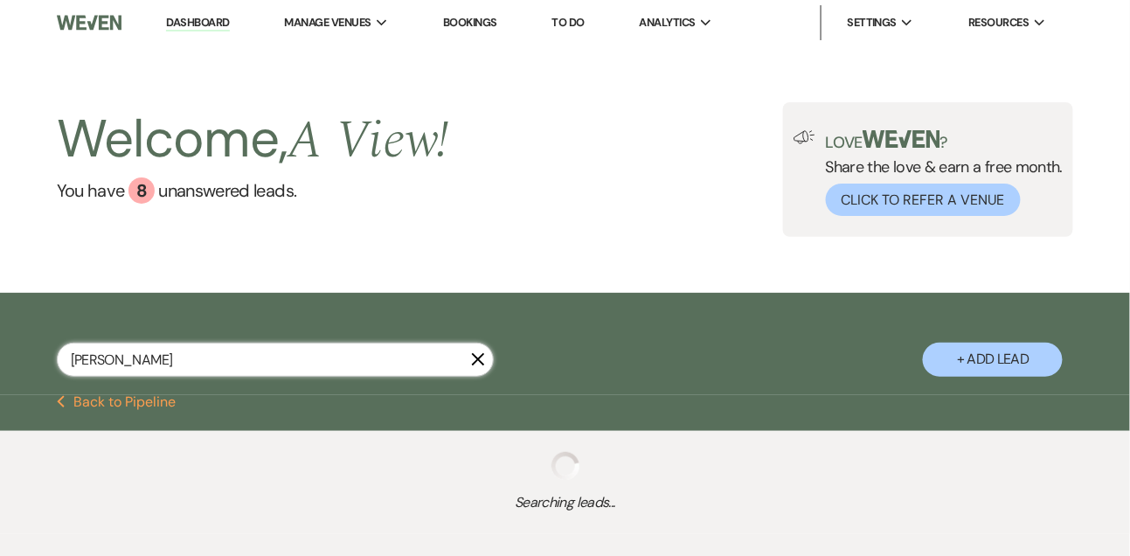
select select "8"
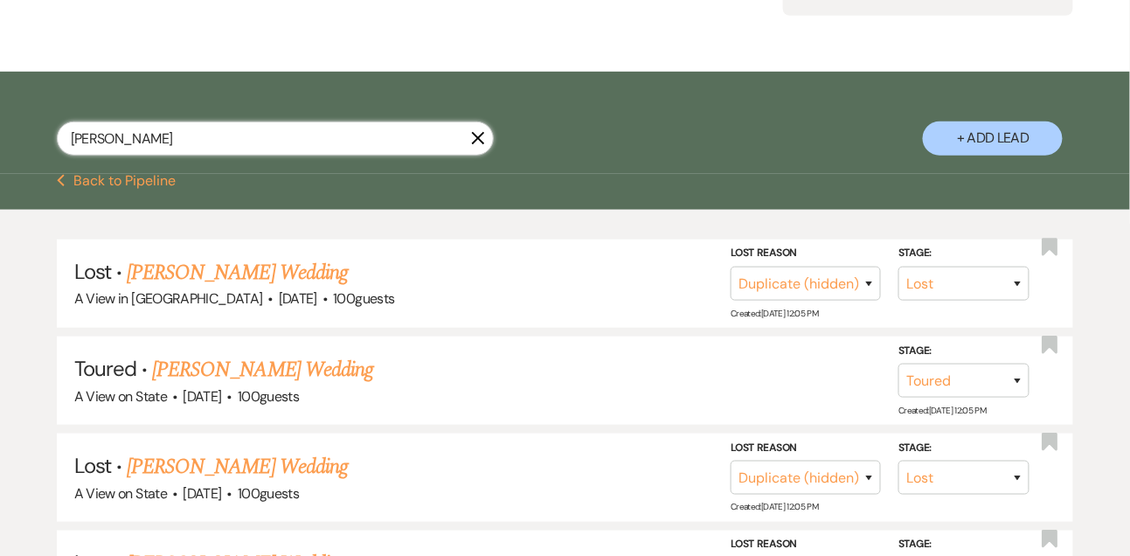
scroll to position [351, 0]
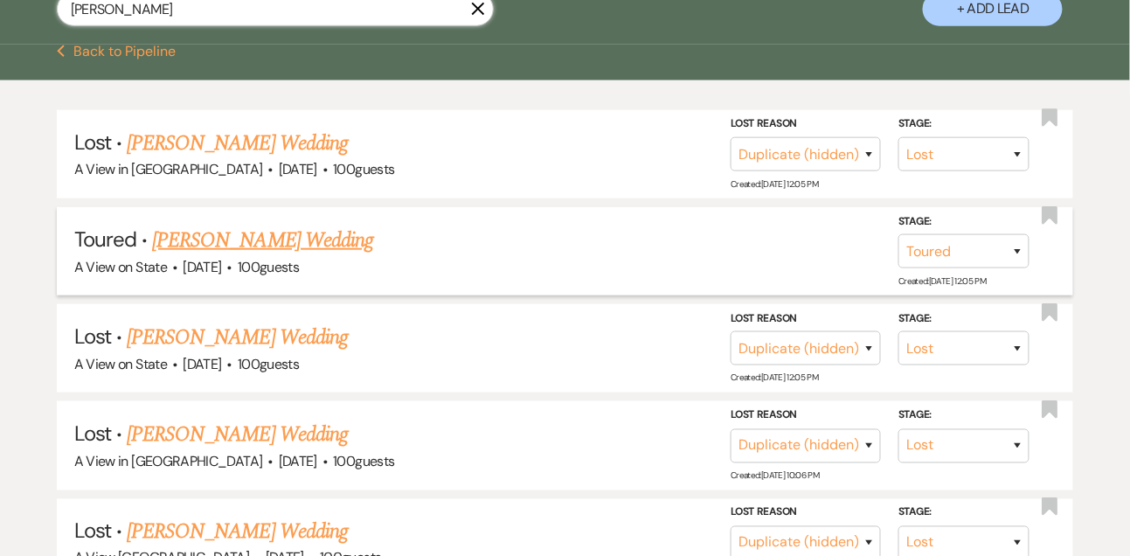
type input "[PERSON_NAME]"
click at [263, 256] on link "[PERSON_NAME] Wedding" at bounding box center [262, 240] width 221 height 31
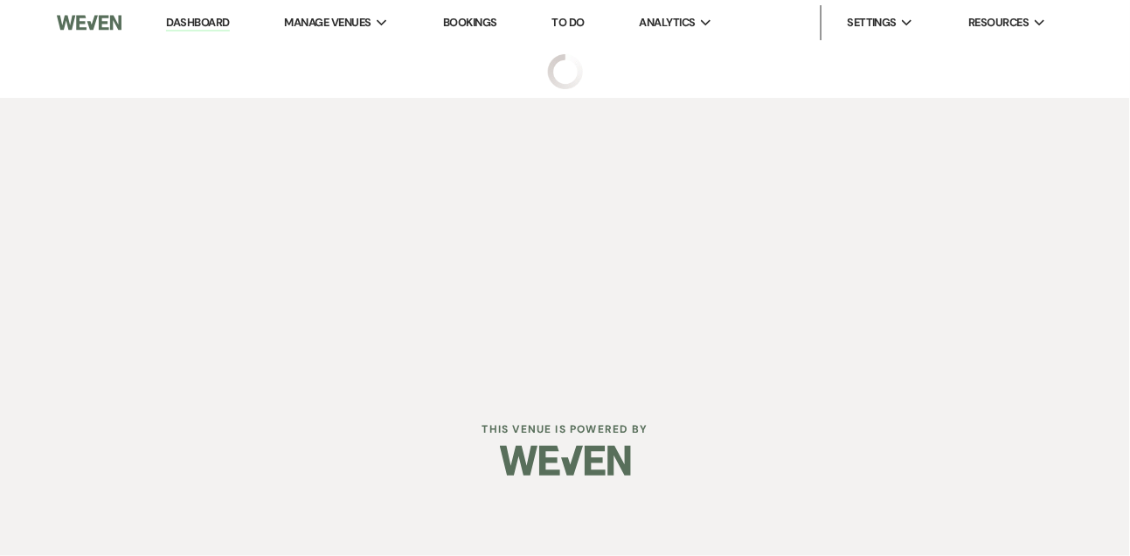
select select "5"
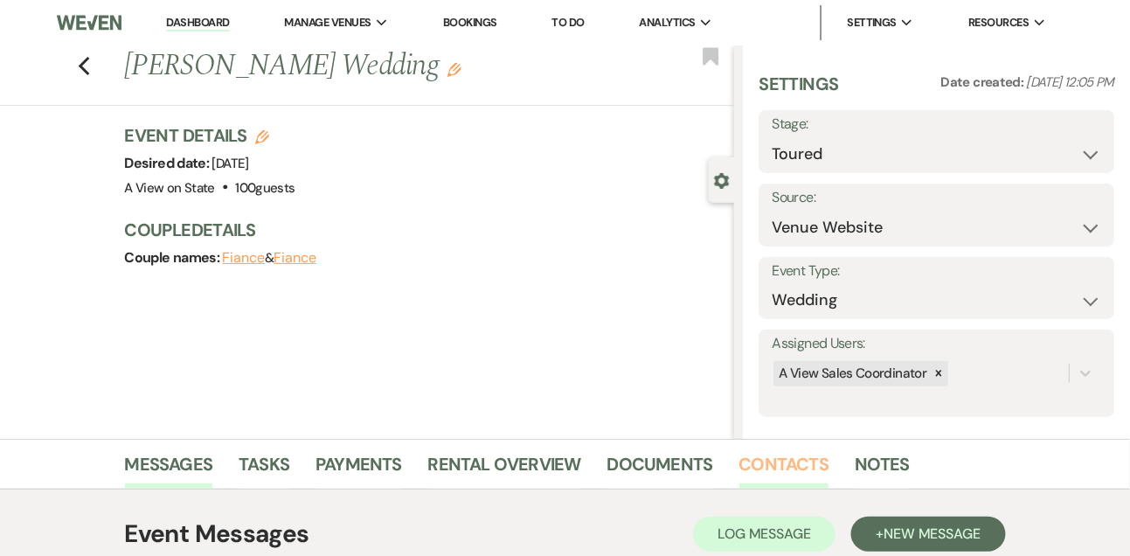
click at [788, 450] on link "Contacts" at bounding box center [784, 469] width 90 height 38
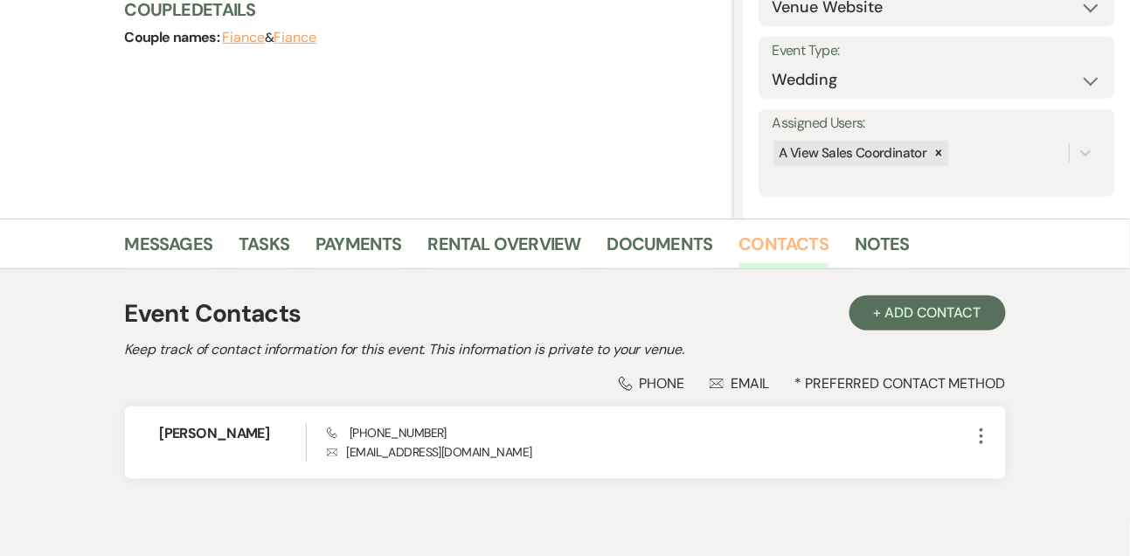
scroll to position [248, 0]
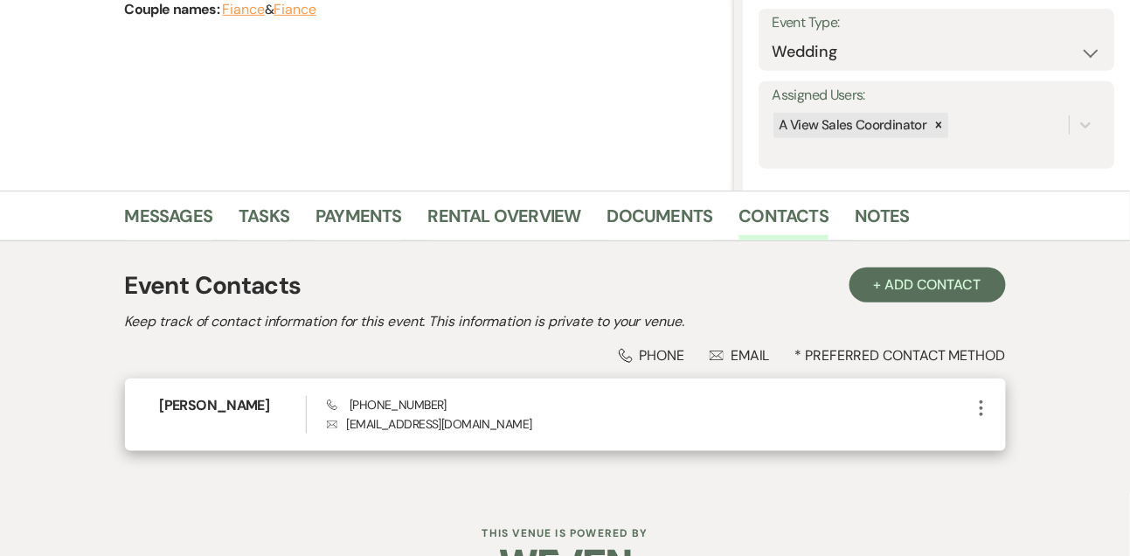
click at [370, 406] on span "Phone [PHONE_NUMBER]" at bounding box center [387, 405] width 120 height 16
copy span "[PHONE_NUMBER]"
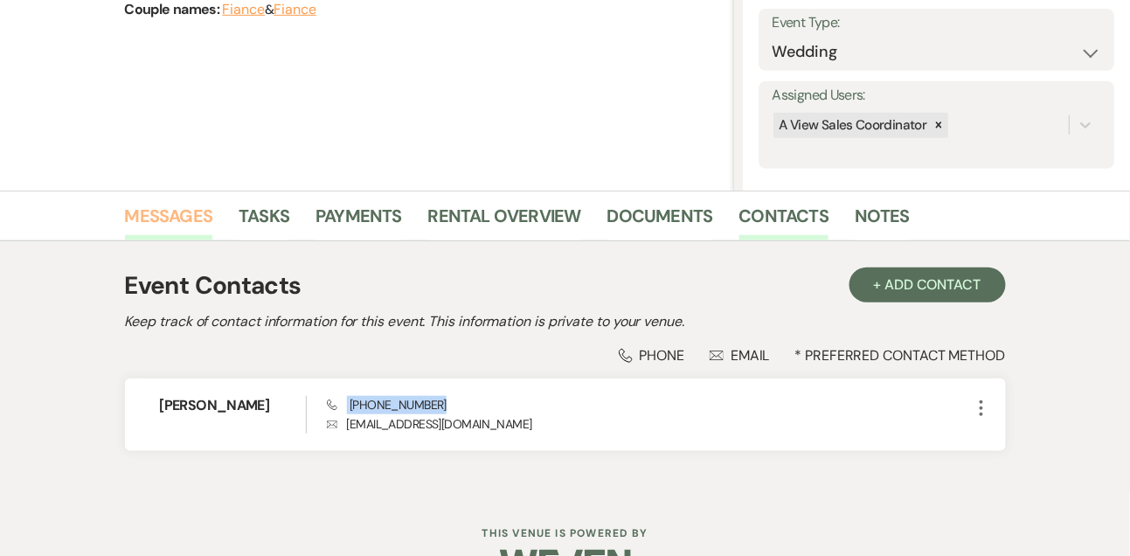
click at [171, 207] on link "Messages" at bounding box center [169, 221] width 88 height 38
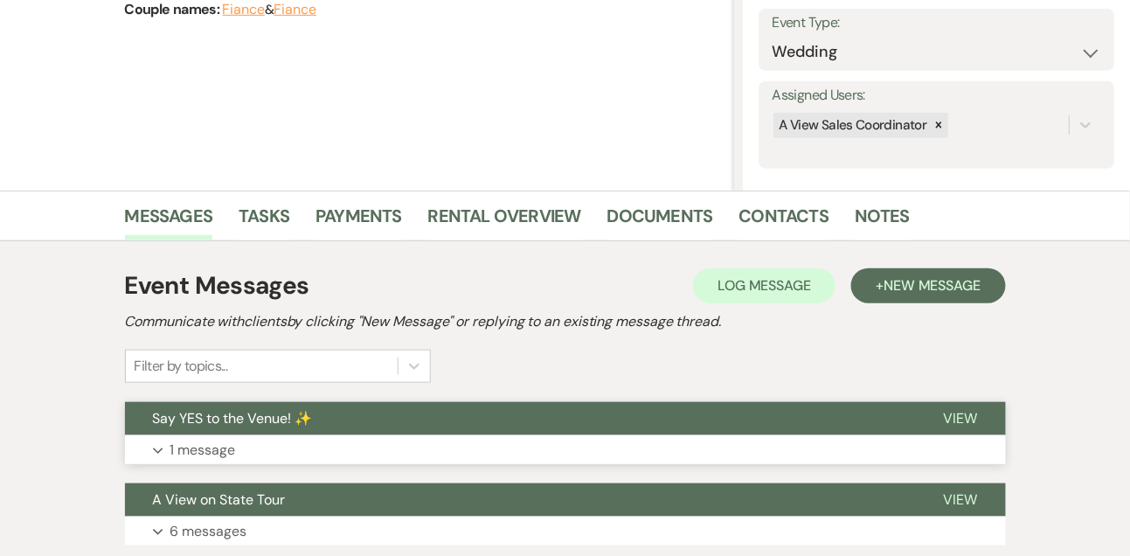
click at [201, 441] on p "1 message" at bounding box center [203, 450] width 66 height 23
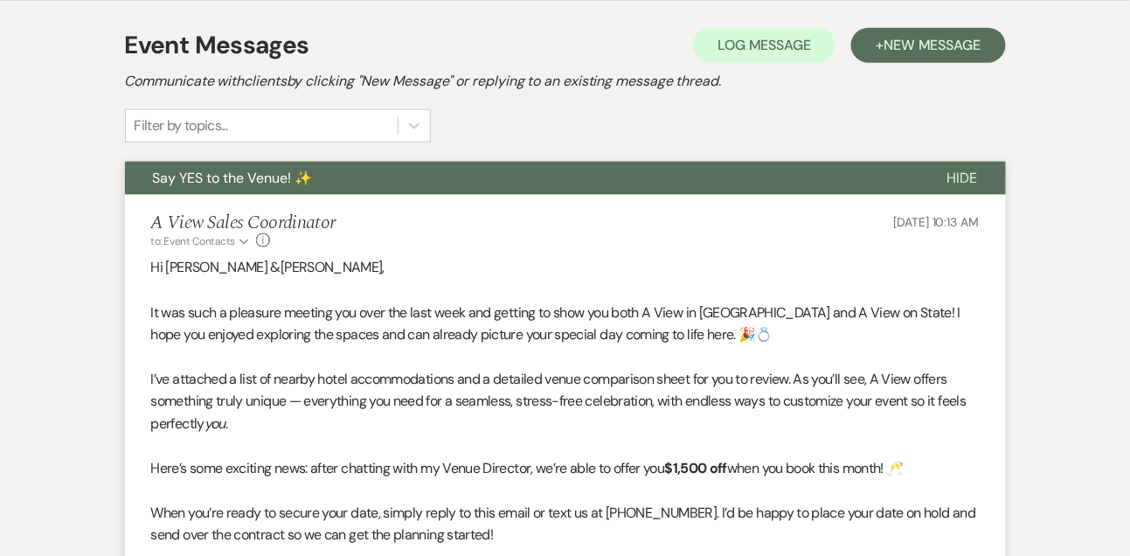
scroll to position [541, 0]
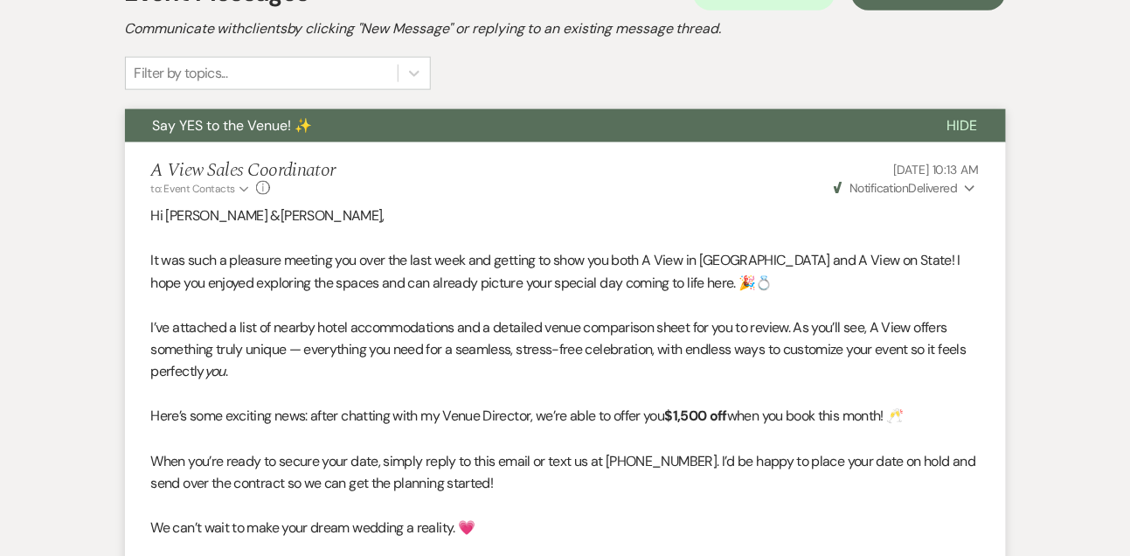
click at [360, 417] on p "Here’s some exciting news: after chatting with my Venue Director, we’re able to…" at bounding box center [565, 417] width 829 height 23
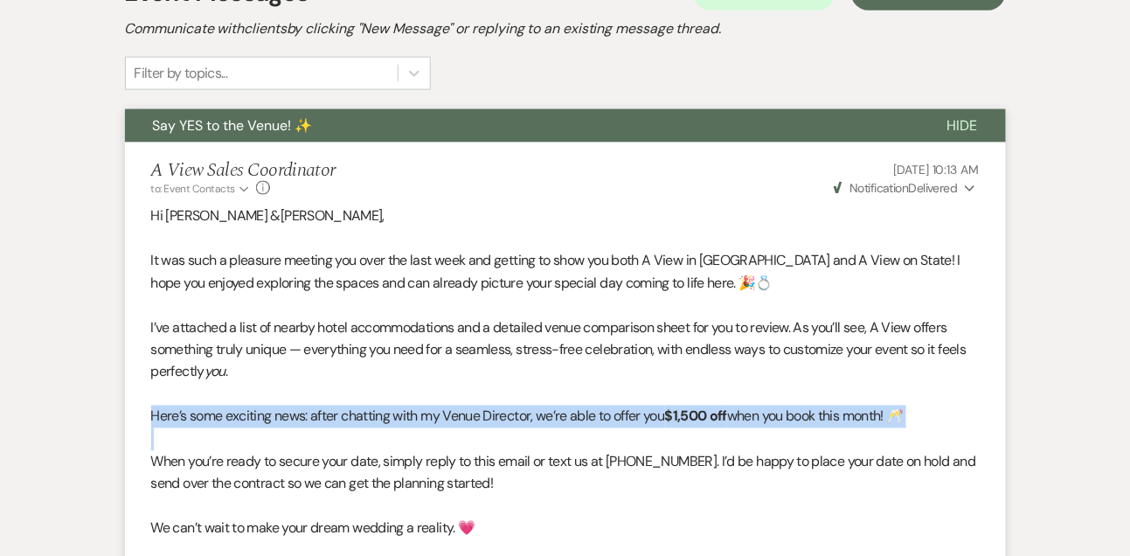
click at [360, 417] on p "Here’s some exciting news: after chatting with my Venue Director, we’re able to…" at bounding box center [565, 417] width 829 height 23
copy p "Here’s some exciting news: after chatting with my Venue Director, we’re able to…"
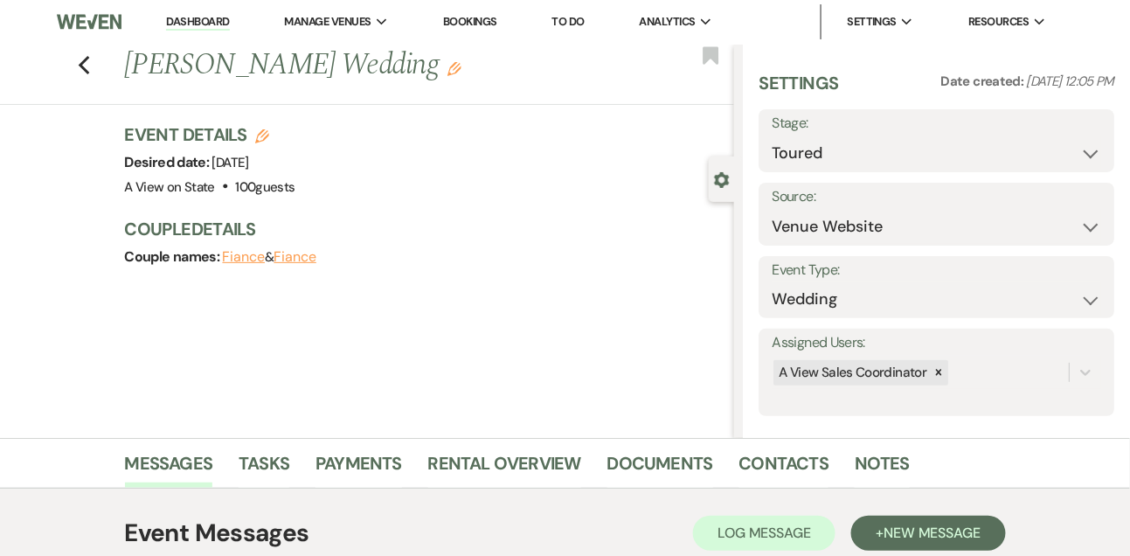
scroll to position [0, 0]
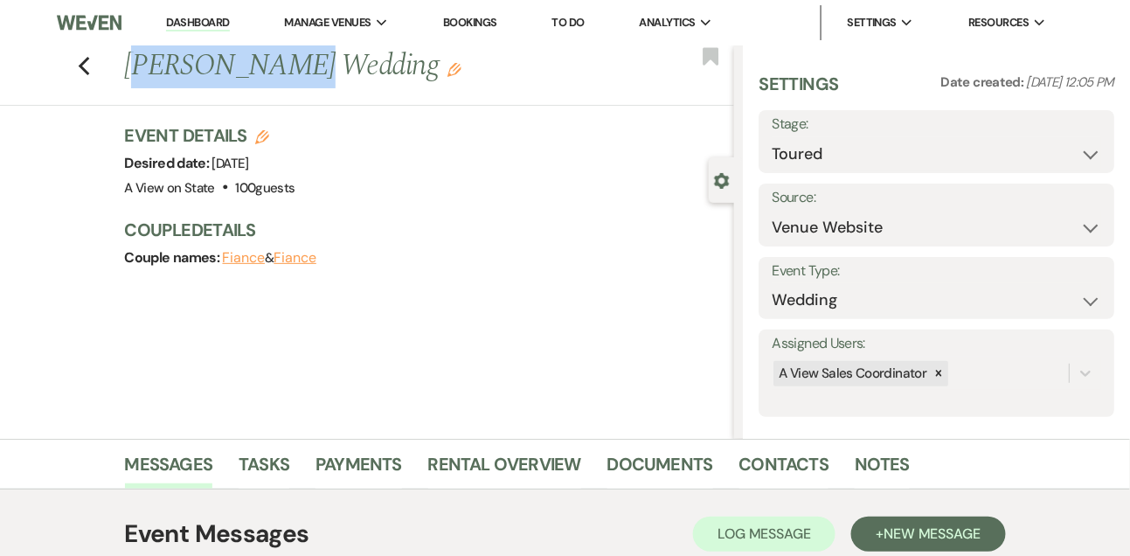
drag, startPoint x: 130, startPoint y: 57, endPoint x: 259, endPoint y: 68, distance: 129.0
click at [261, 68] on h1 "[PERSON_NAME] Wedding Edit" at bounding box center [365, 66] width 481 height 42
drag, startPoint x: 126, startPoint y: 64, endPoint x: 276, endPoint y: 69, distance: 150.4
click at [276, 69] on h1 "[PERSON_NAME] Wedding Edit" at bounding box center [365, 66] width 481 height 42
copy h1 "[PERSON_NAME]"
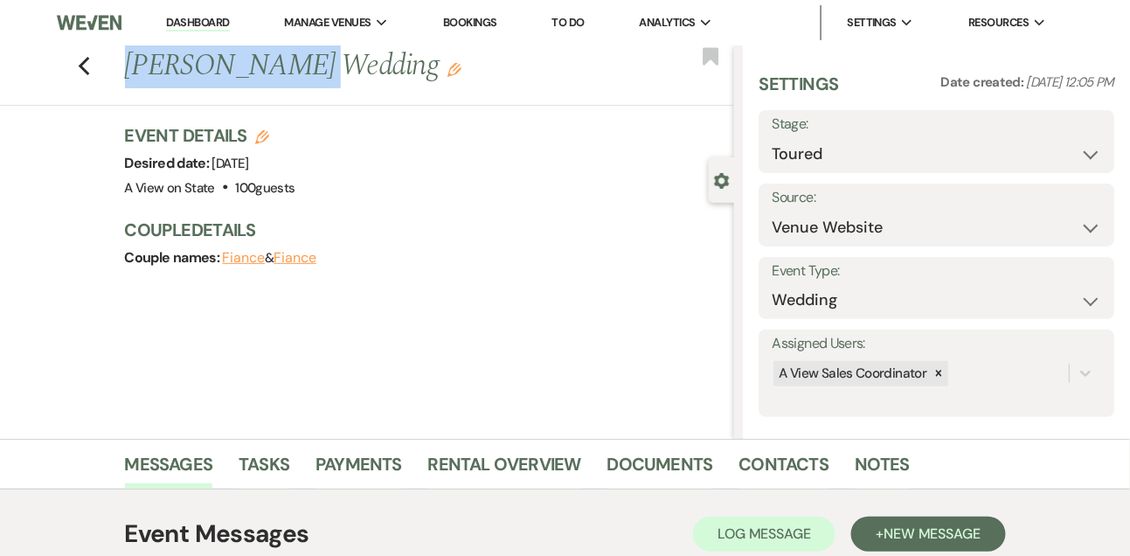
click at [219, 26] on link "Dashboard" at bounding box center [197, 23] width 63 height 17
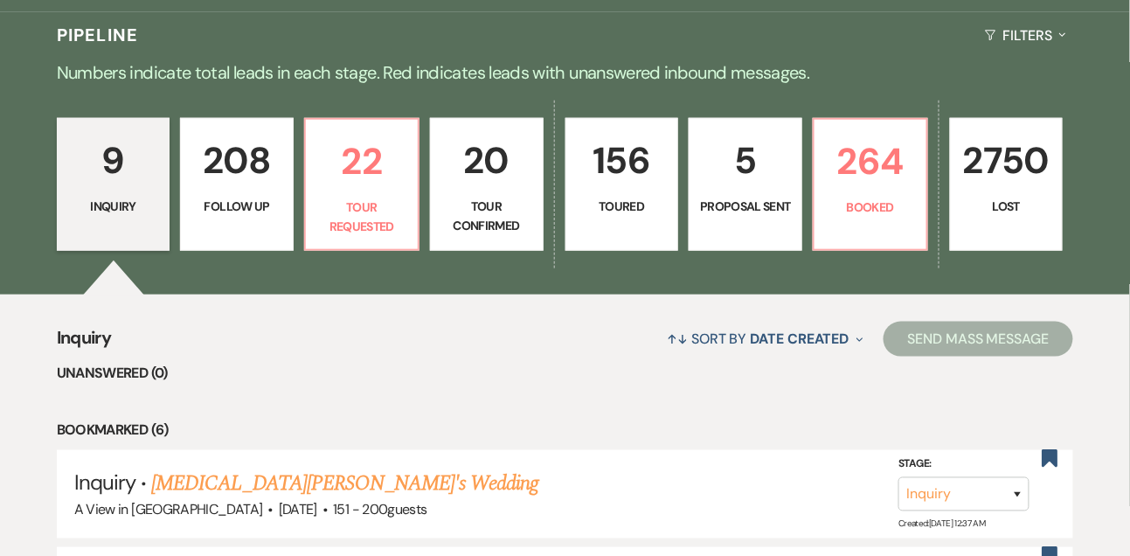
scroll to position [434, 0]
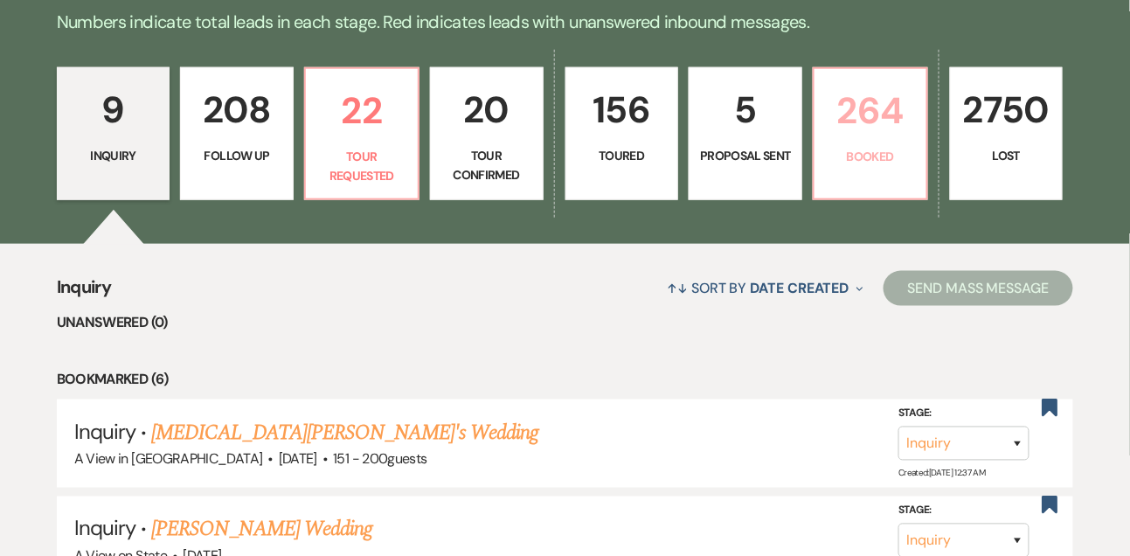
click at [880, 126] on p "264" at bounding box center [870, 110] width 91 height 59
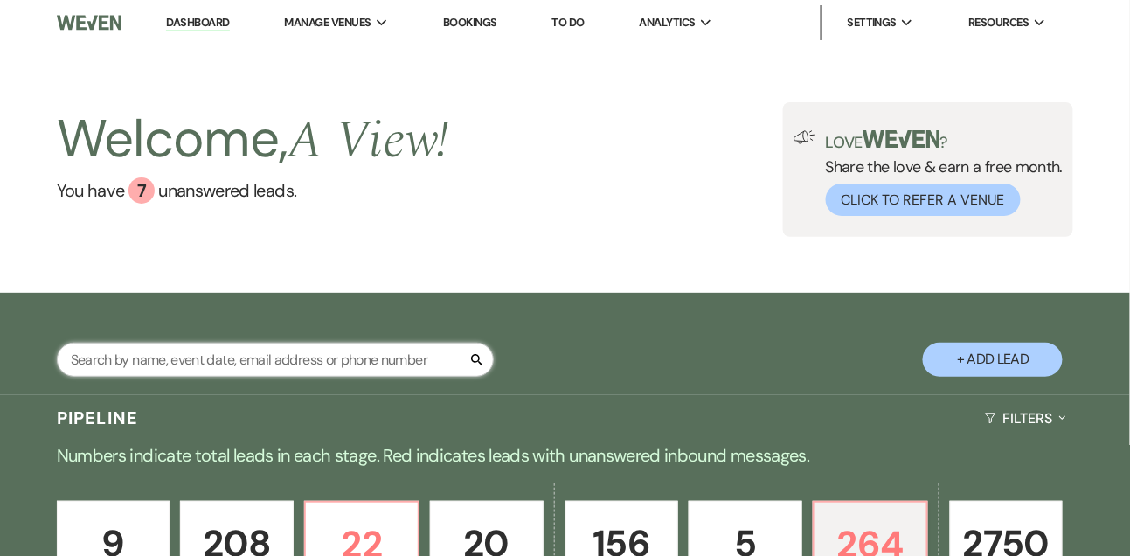
click at [242, 373] on input "text" at bounding box center [275, 360] width 437 height 34
type input "[PERSON_NAME]"
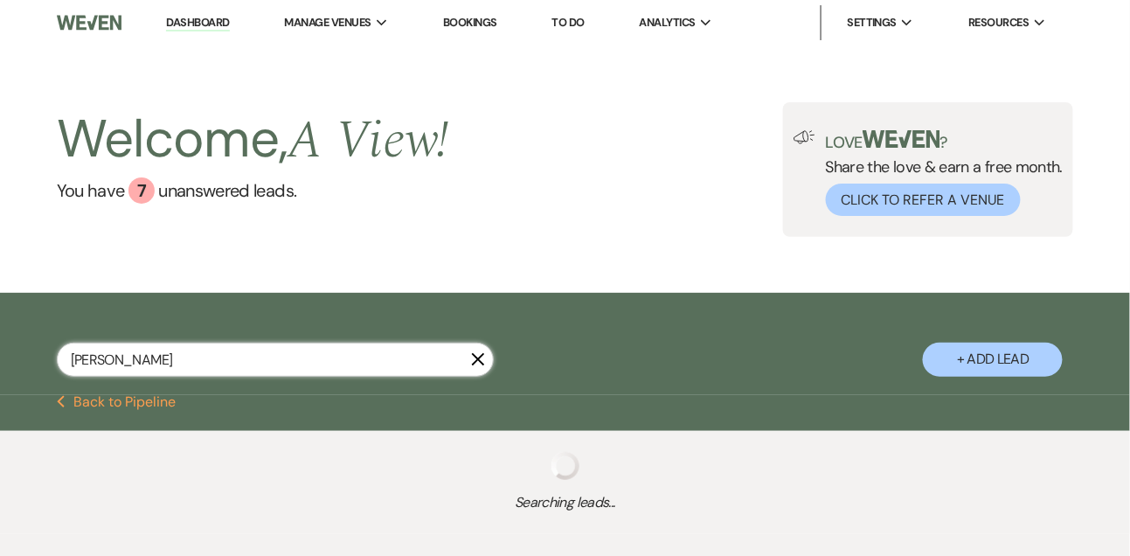
select select "9"
select select "8"
select select "4"
select select "9"
select select "8"
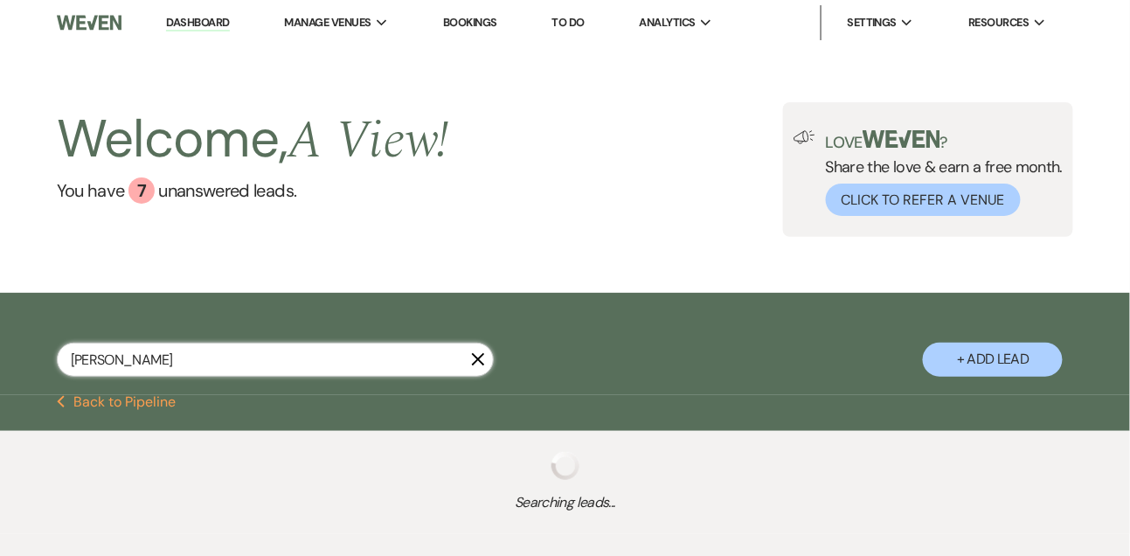
select select "4"
select select "5"
select select "8"
select select "4"
select select "8"
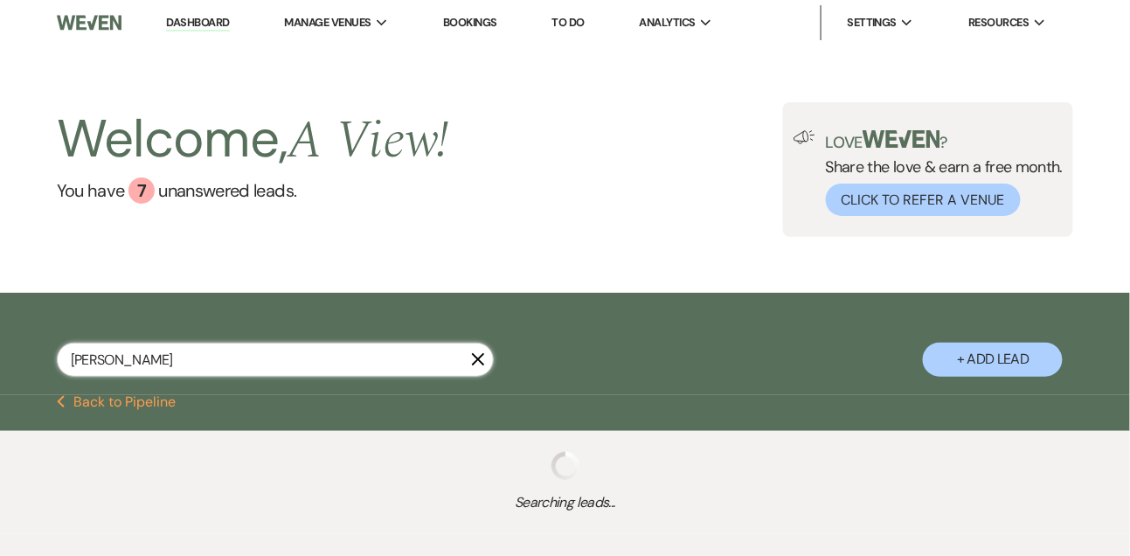
select select "3"
select select "9"
select select "8"
select select "5"
select select "8"
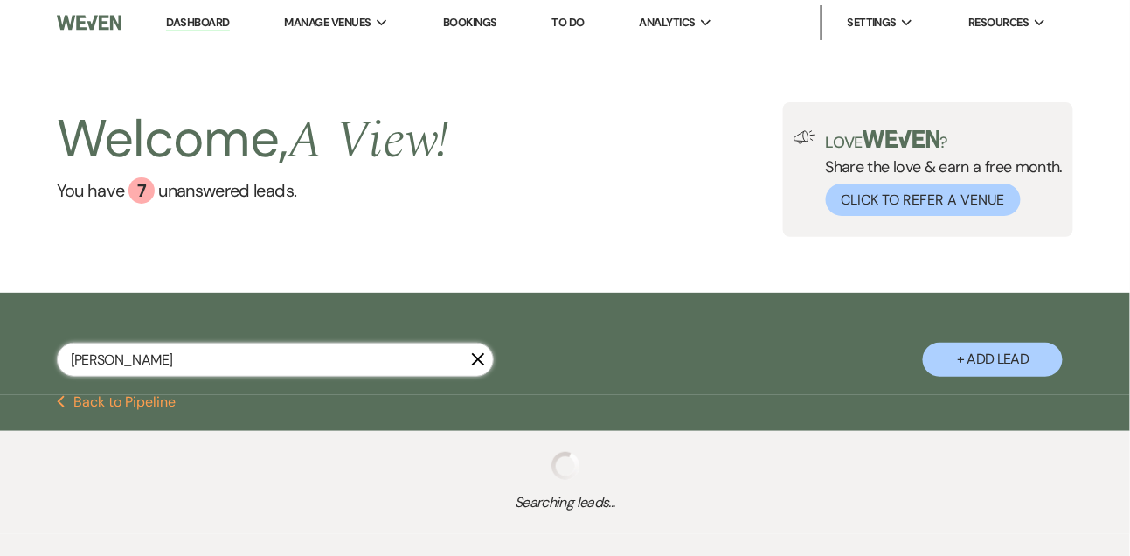
select select "4"
select select "8"
select select "4"
select select "8"
select select "5"
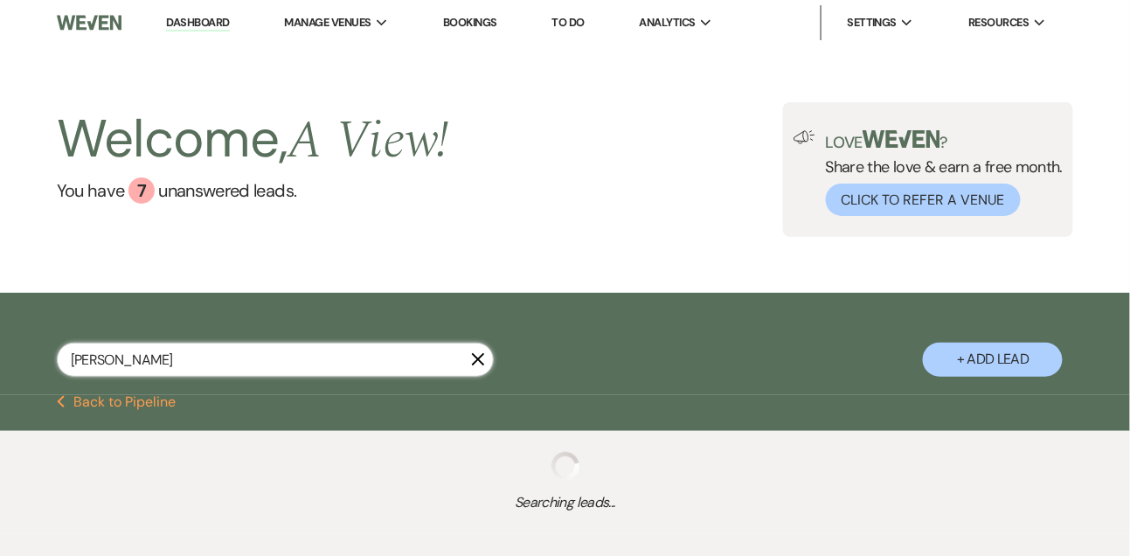
select select "8"
select select "4"
select select "8"
select select "4"
select select "8"
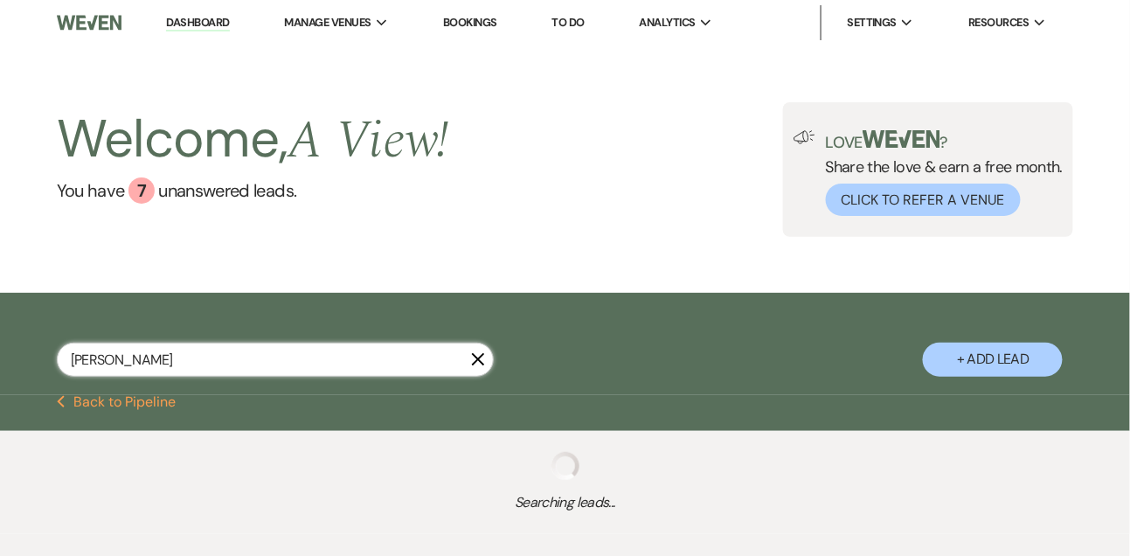
select select "5"
select select "8"
select select "2"
select select "8"
select select "5"
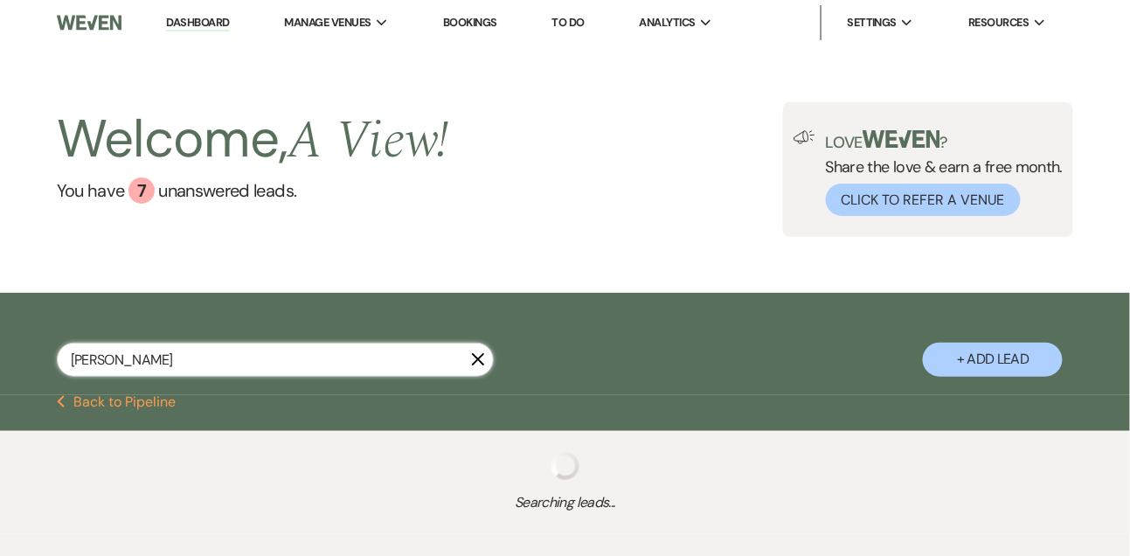
select select "8"
select select "4"
select select "8"
select select "6"
select select "8"
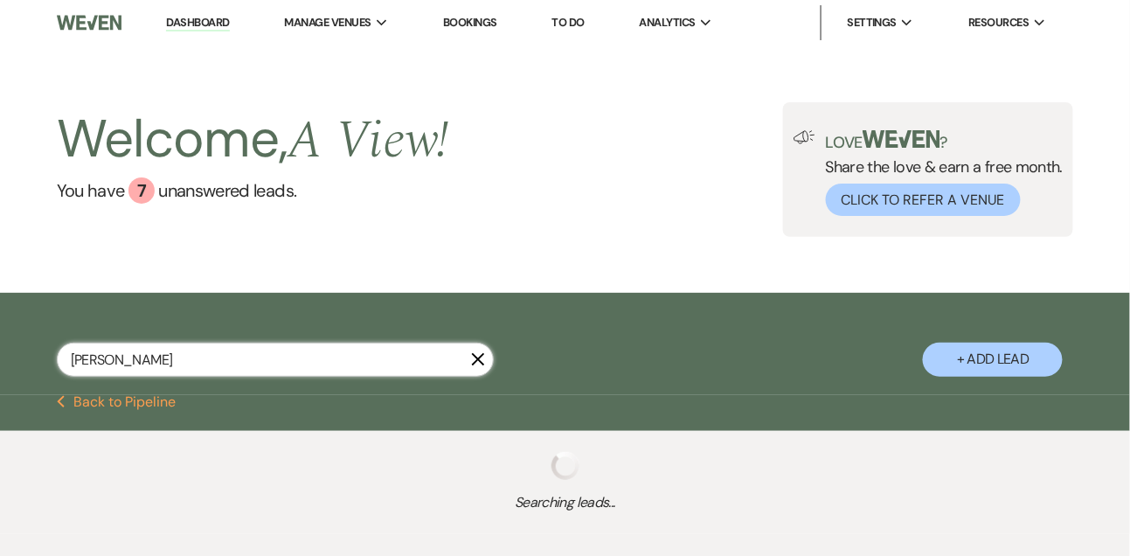
select select "4"
select select "8"
select select "6"
select select "5"
select select "8"
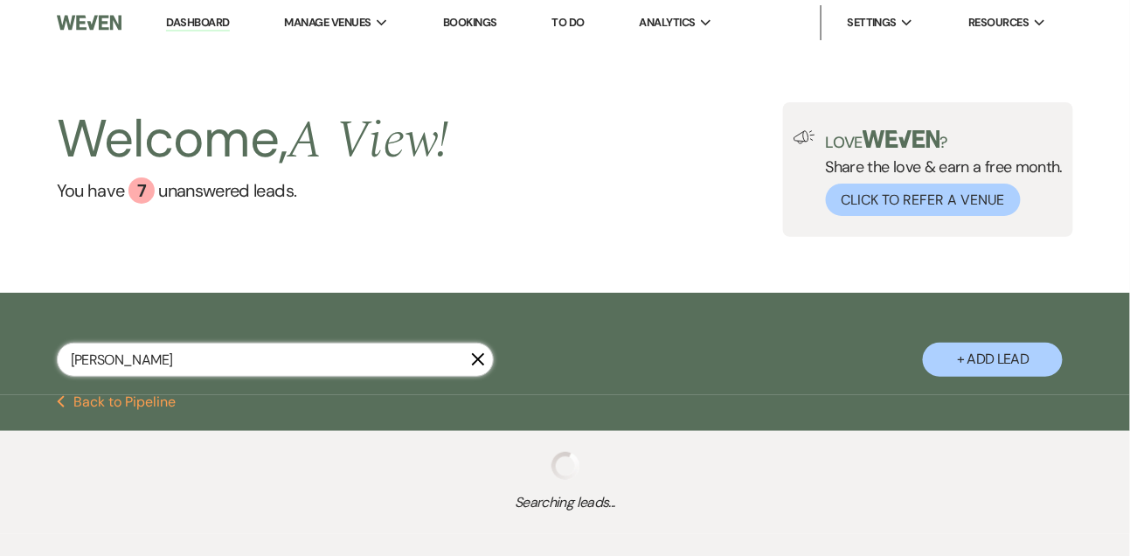
select select "4"
select select "8"
select select "4"
select select "8"
select select "7"
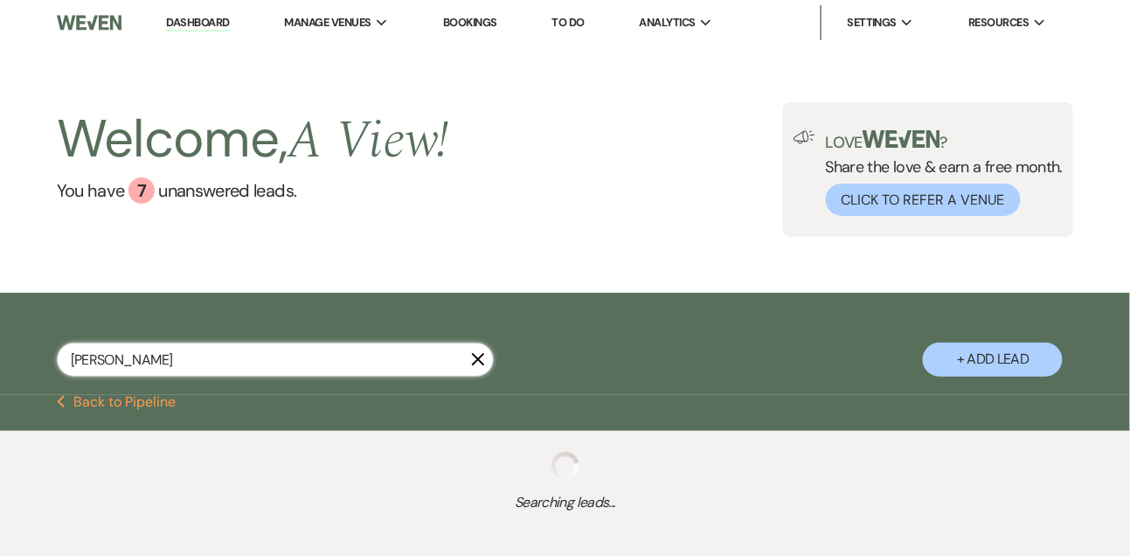
select select "8"
select select "4"
select select "8"
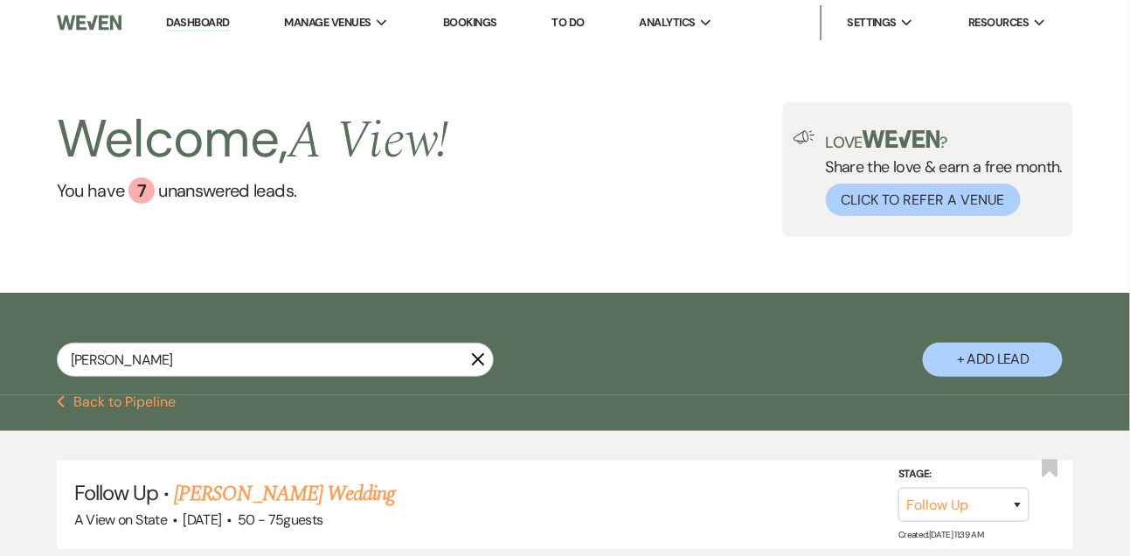
click at [214, 17] on link "Dashboard" at bounding box center [197, 23] width 63 height 17
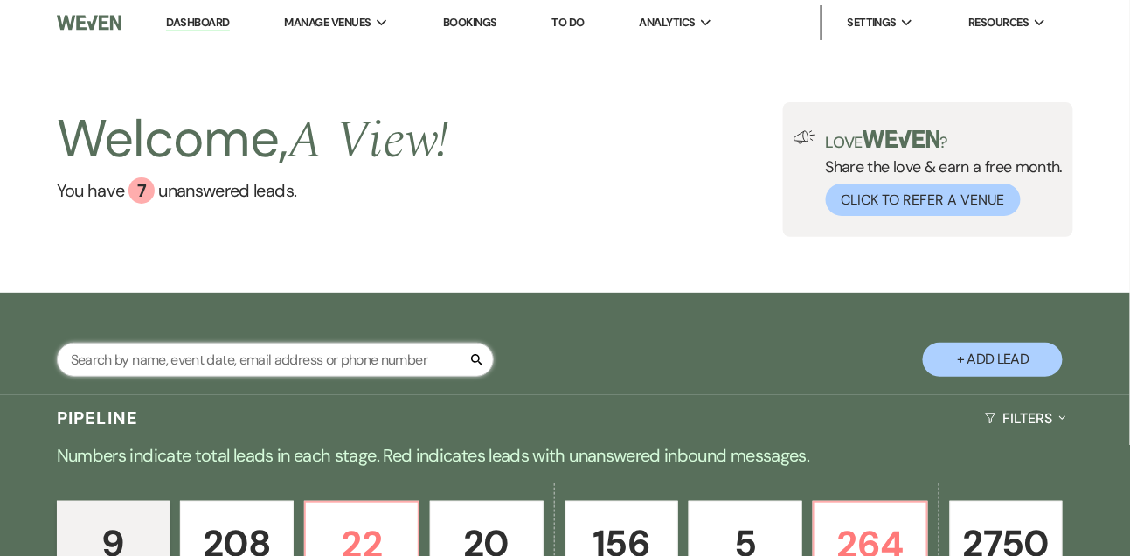
click at [227, 369] on input "text" at bounding box center [275, 360] width 437 height 34
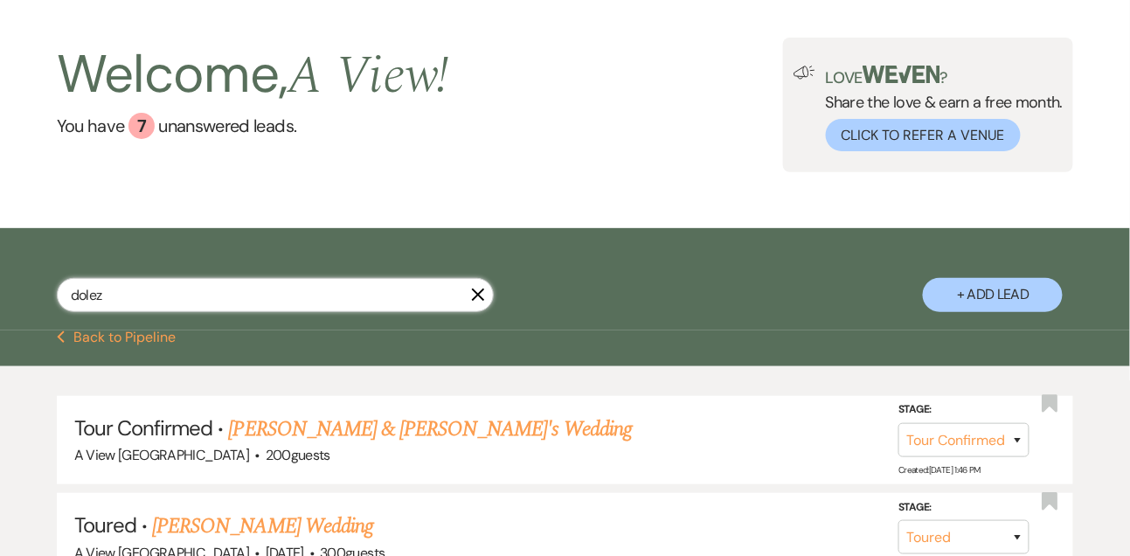
scroll to position [126, 0]
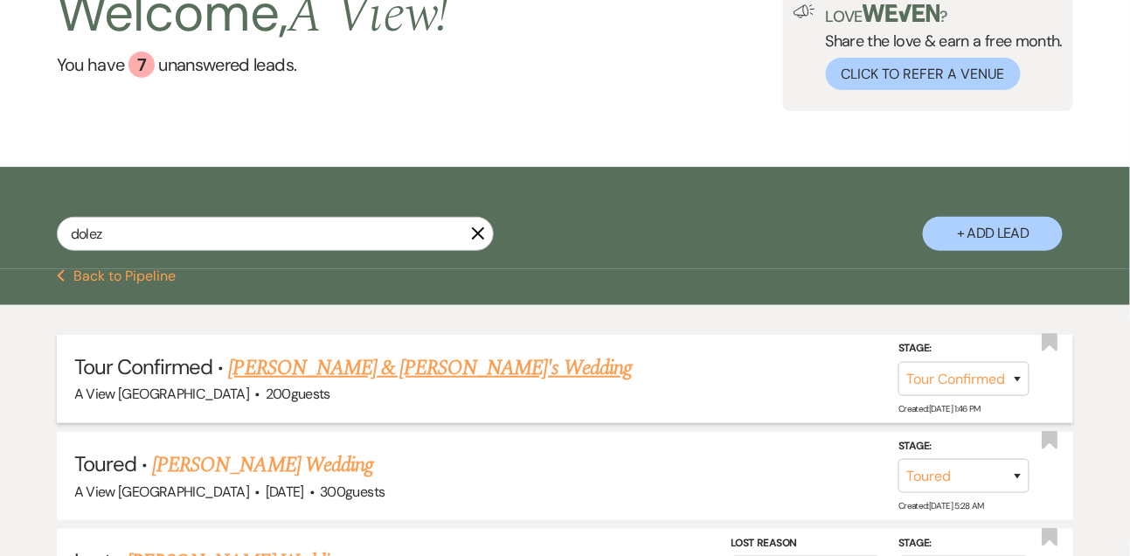
click at [342, 384] on link "[PERSON_NAME] & [PERSON_NAME]'s Wedding" at bounding box center [431, 367] width 404 height 31
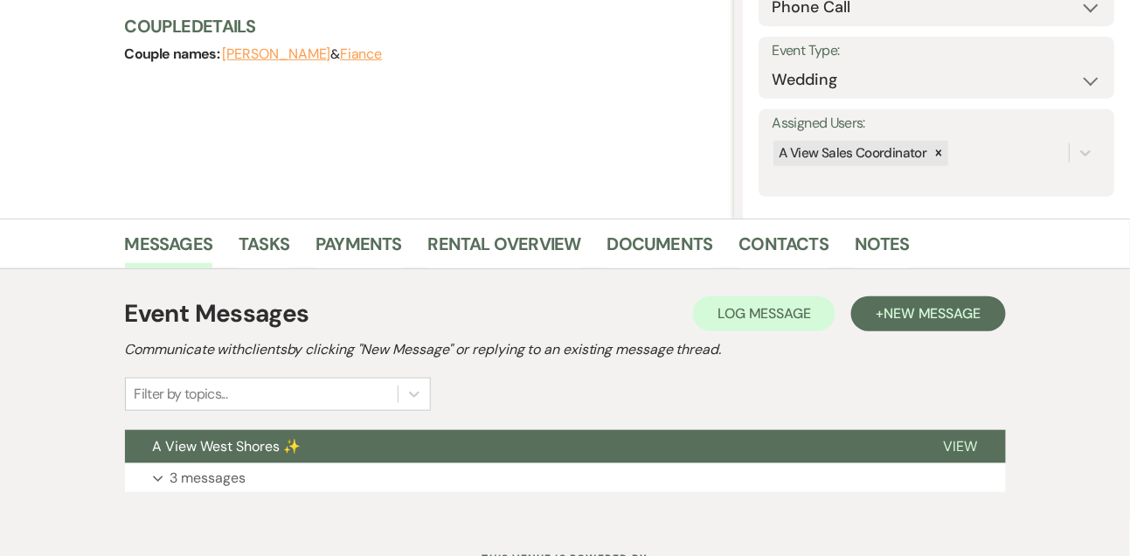
scroll to position [295, 0]
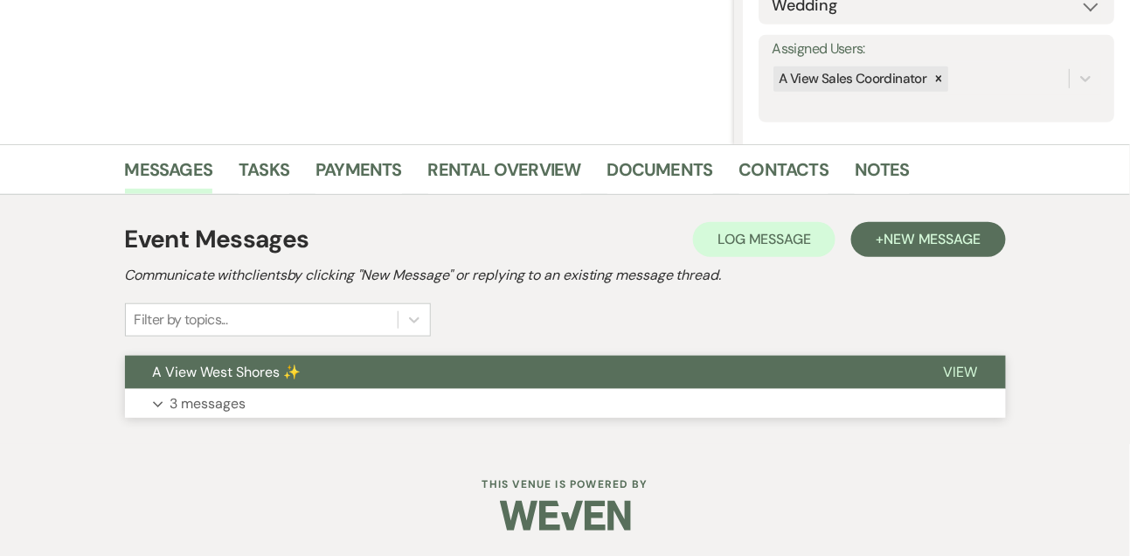
click at [239, 396] on p "3 messages" at bounding box center [208, 403] width 76 height 23
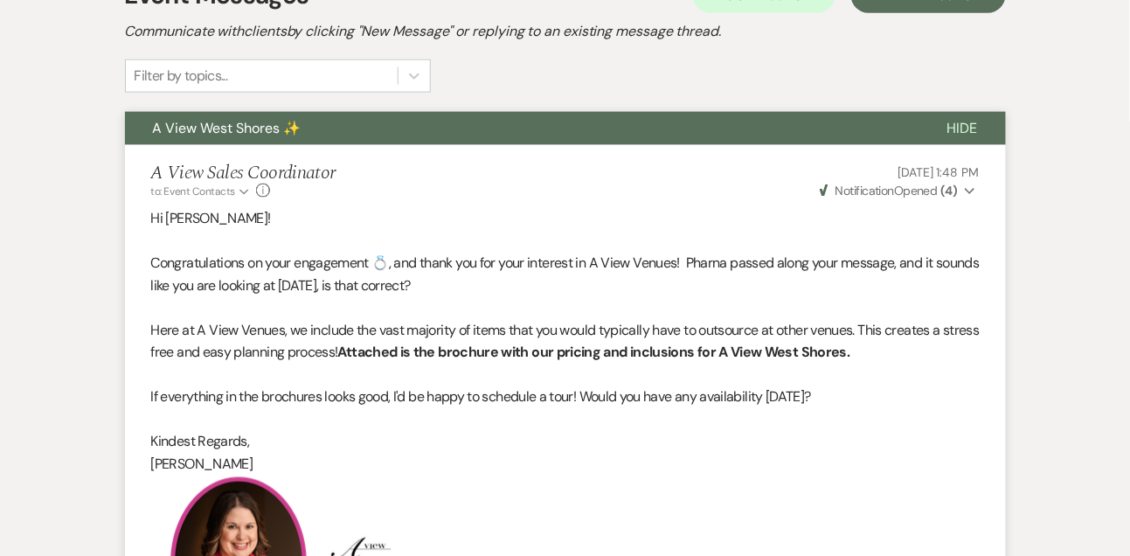
scroll to position [337, 0]
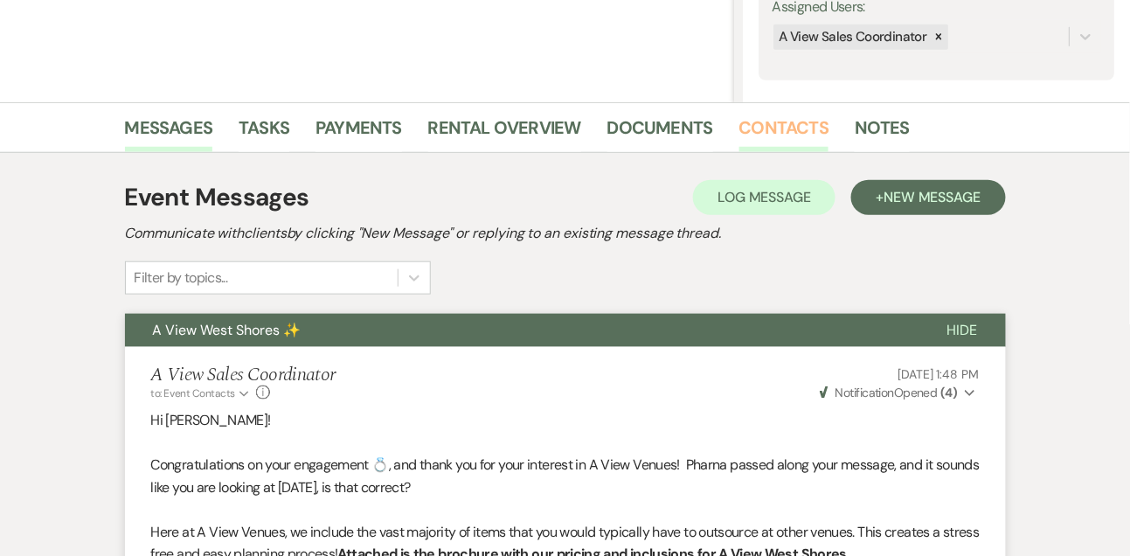
click at [777, 117] on link "Contacts" at bounding box center [784, 133] width 90 height 38
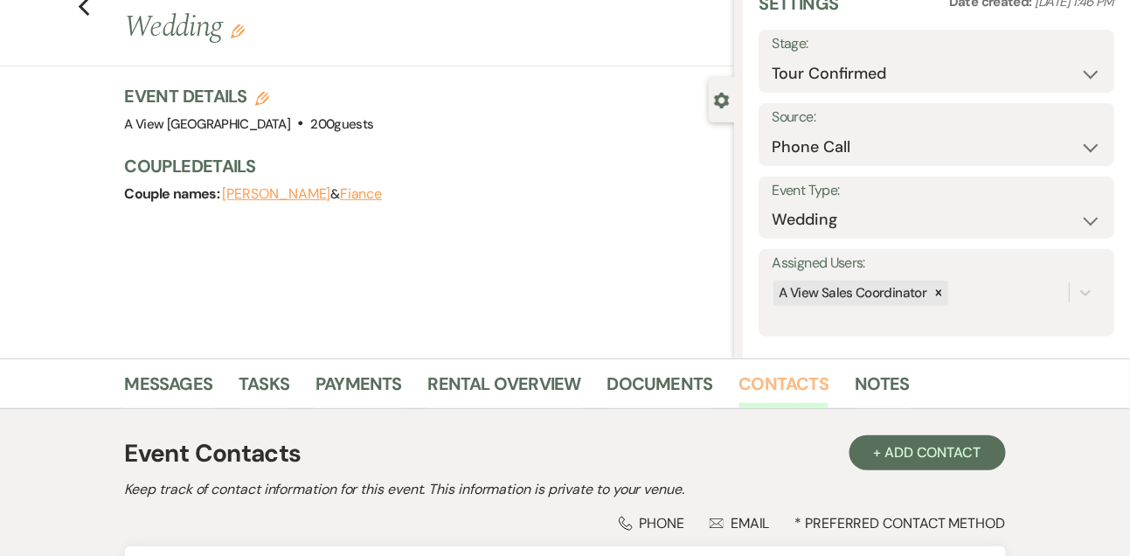
scroll to position [297, 0]
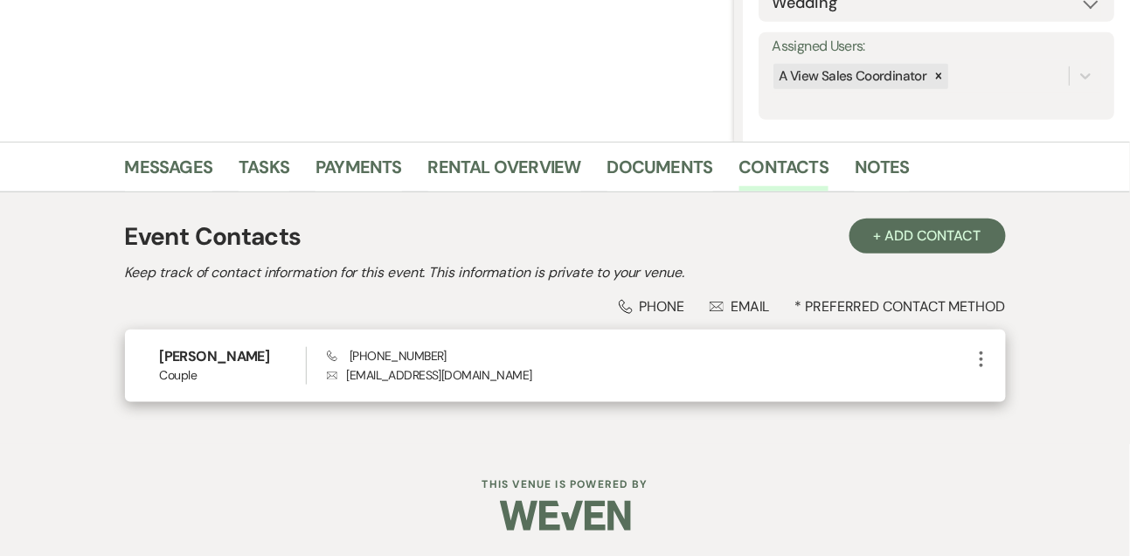
click at [404, 356] on span "Phone [PHONE_NUMBER]" at bounding box center [387, 356] width 120 height 16
copy span "[PHONE_NUMBER]"
click at [247, 356] on h6 "[PERSON_NAME]" at bounding box center [233, 356] width 146 height 19
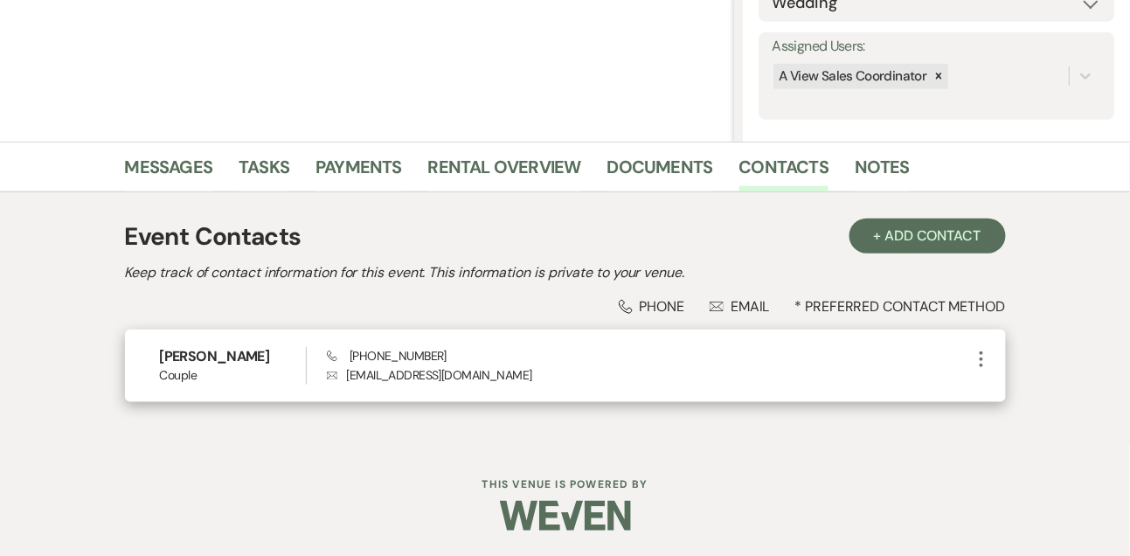
click at [247, 356] on h6 "[PERSON_NAME]" at bounding box center [233, 356] width 146 height 19
copy h6 "[PERSON_NAME]"
